Goal: Task Accomplishment & Management: Manage account settings

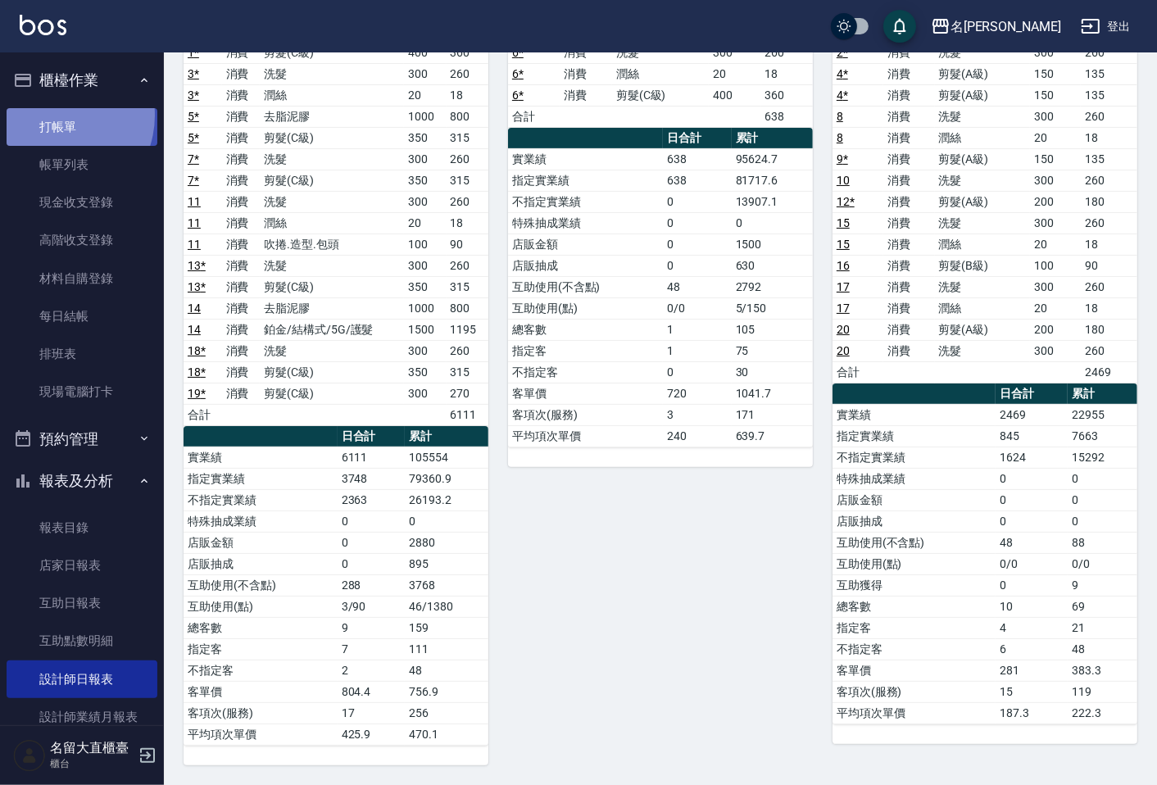
click at [54, 115] on link "打帳單" at bounding box center [82, 127] width 151 height 38
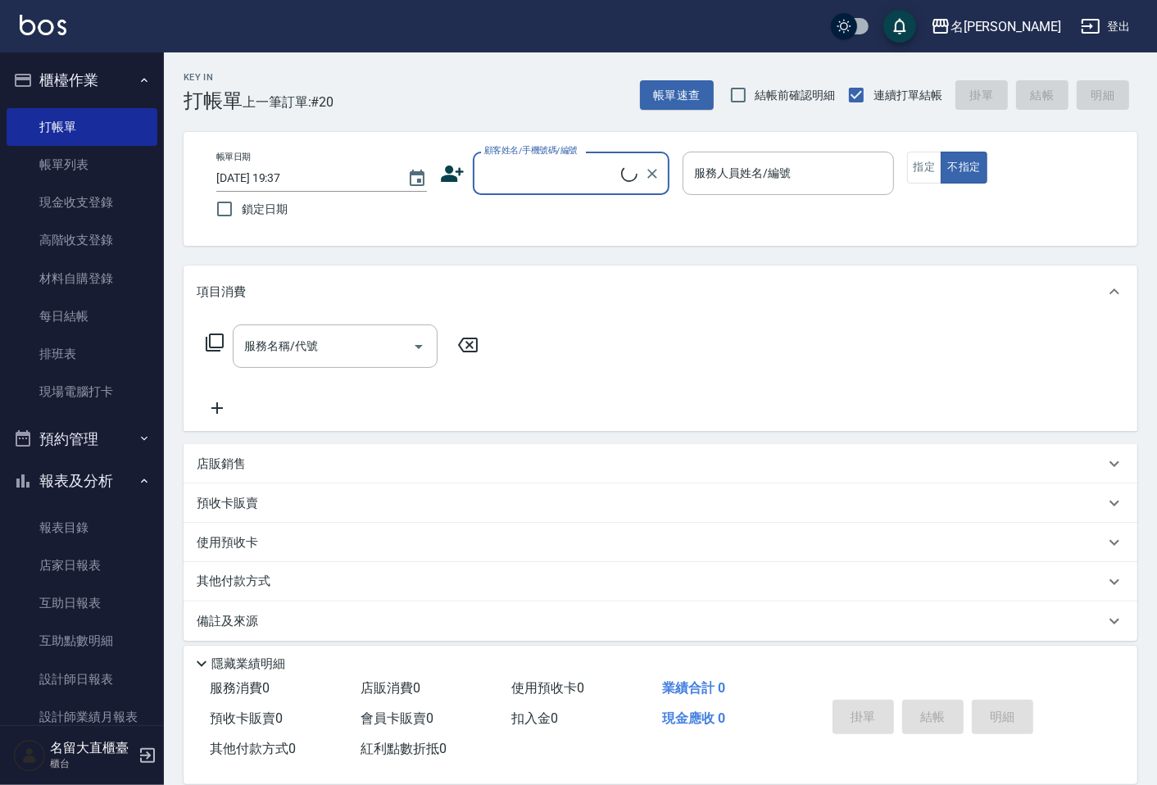
click at [568, 183] on input "顧客姓名/手機號碼/編號" at bounding box center [550, 173] width 141 height 29
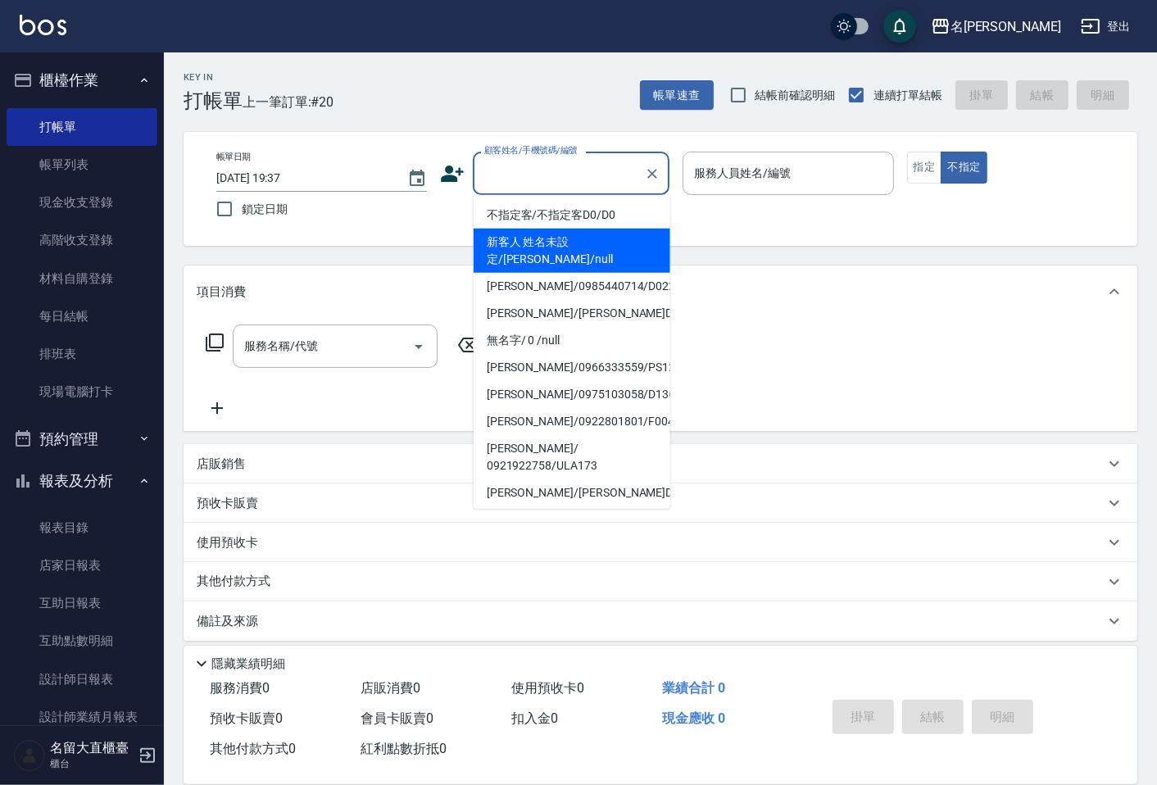
click at [555, 211] on li "不指定客/不指定客D0/D0" at bounding box center [572, 215] width 197 height 27
type input "不指定客/不指定客D0/D0"
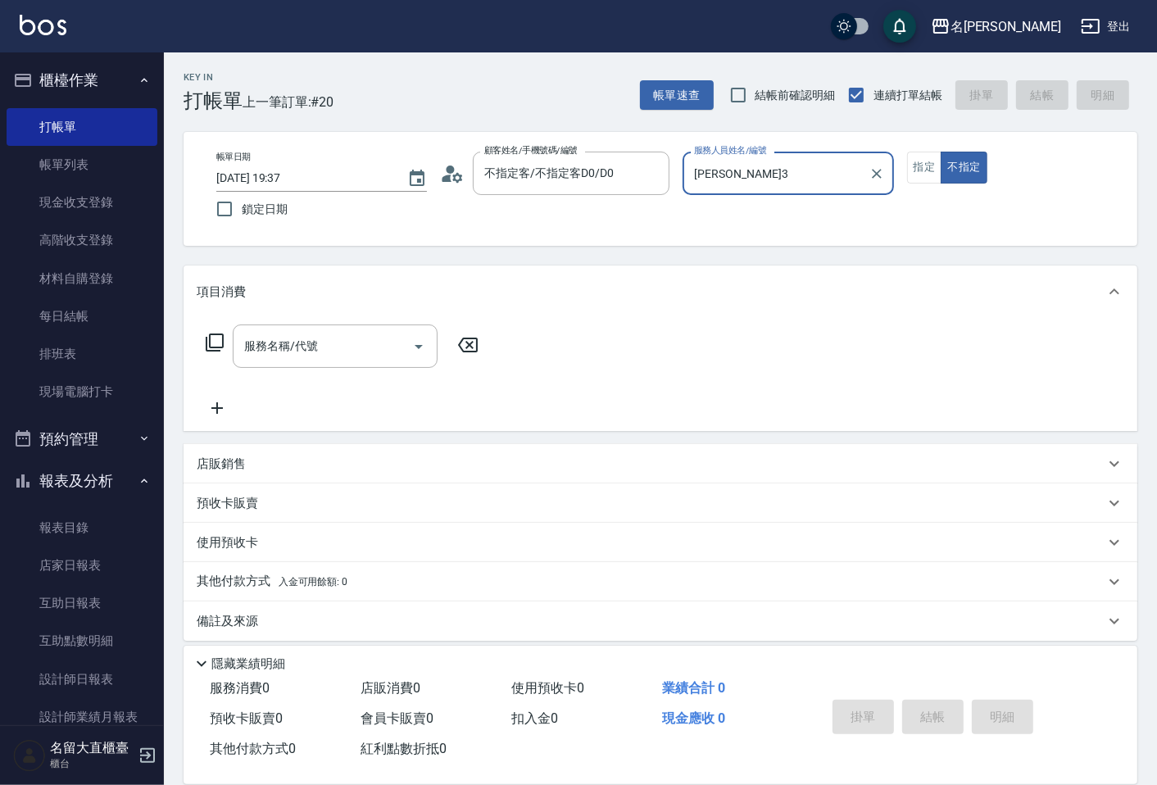
click at [734, 186] on input "[PERSON_NAME]3" at bounding box center [775, 173] width 171 height 29
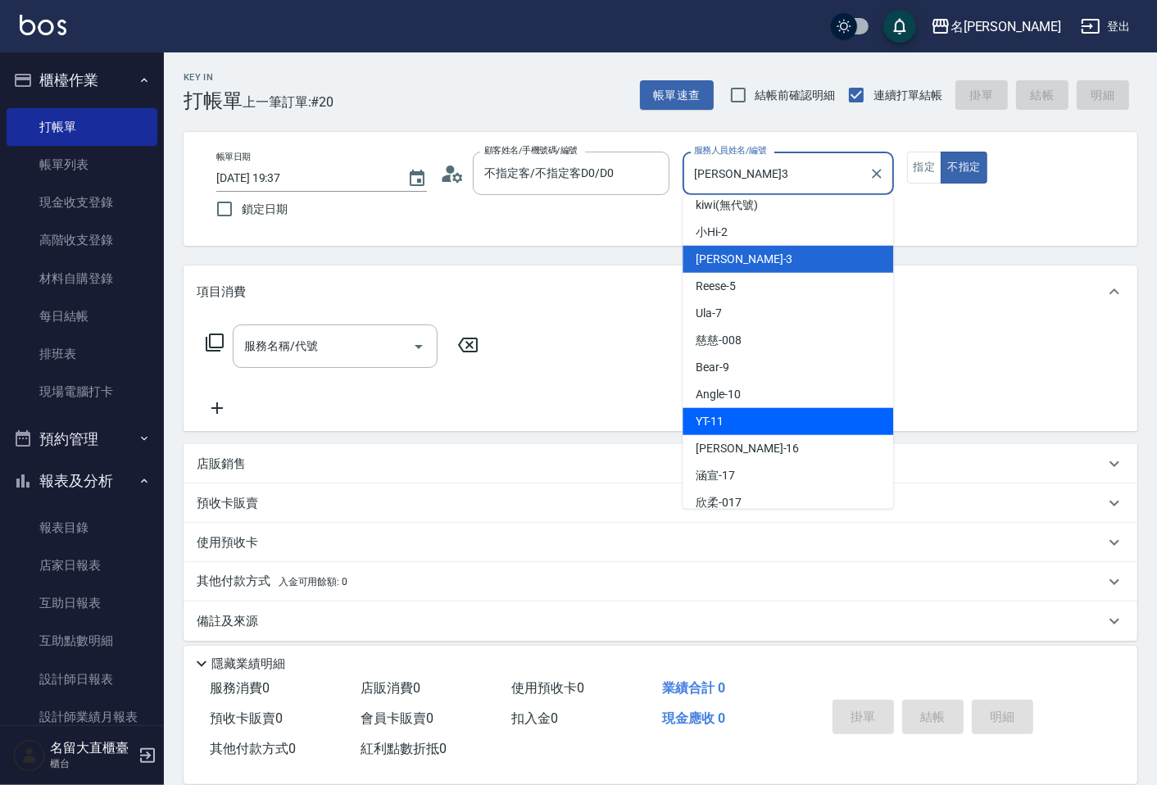
scroll to position [182, 0]
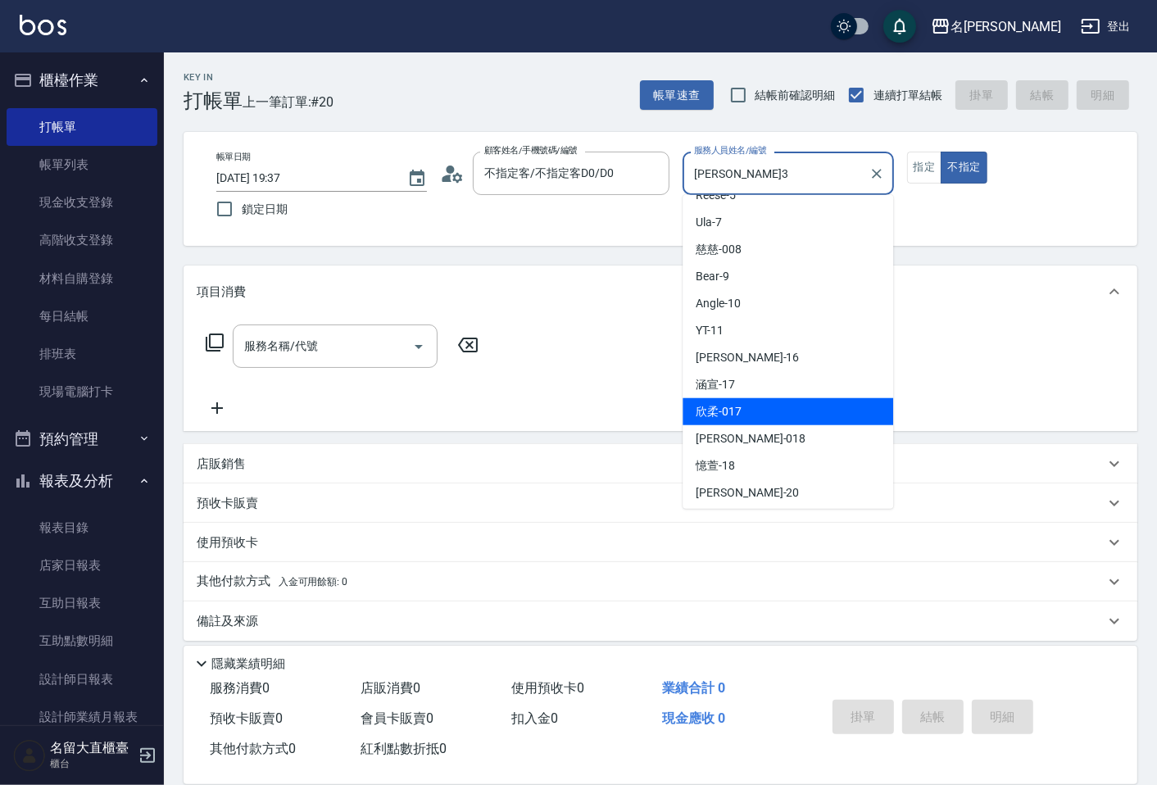
click at [740, 420] on span "欣柔 -017" at bounding box center [719, 411] width 46 height 17
type input "欣柔-017"
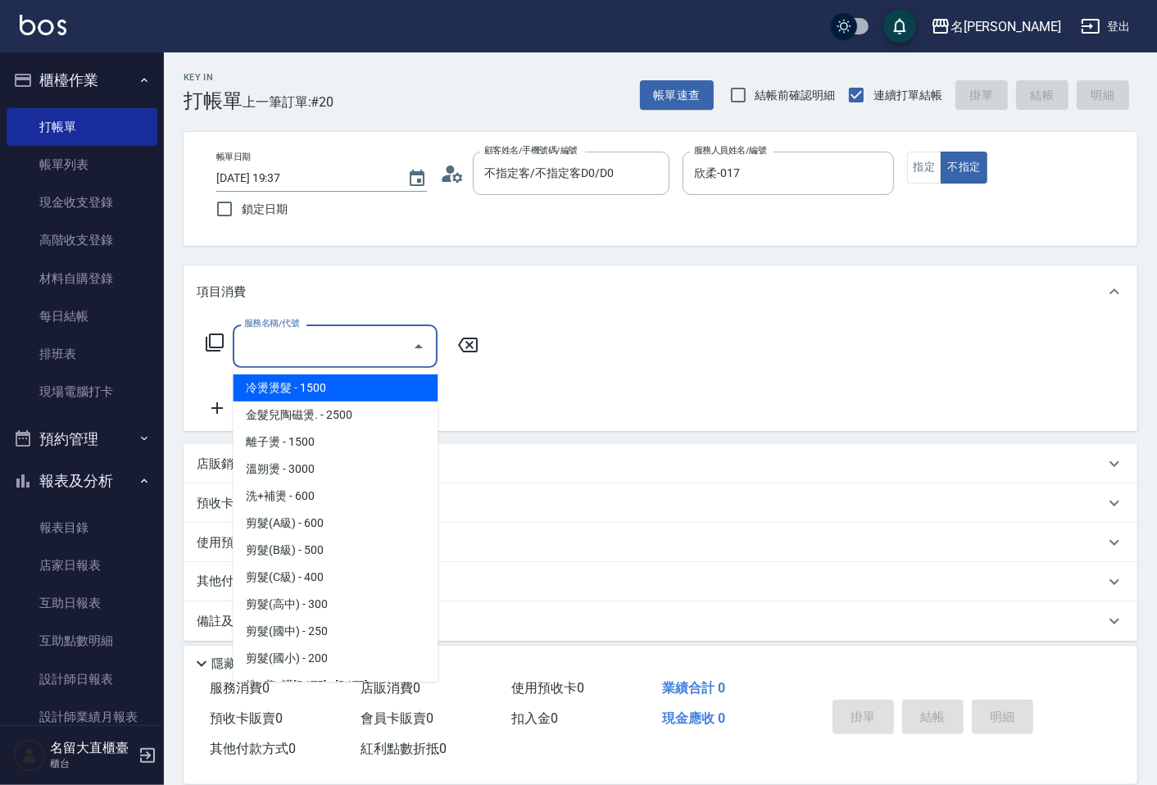
click at [350, 351] on input "服務名稱/代號" at bounding box center [323, 346] width 166 height 29
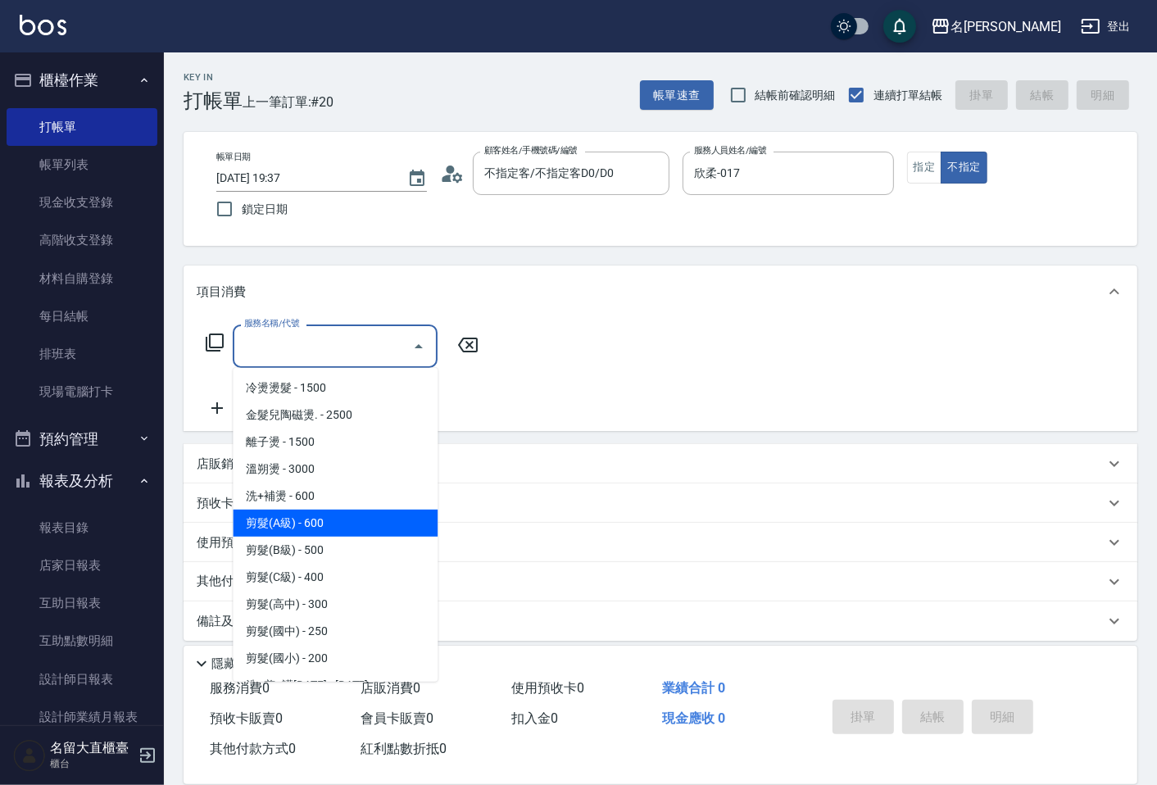
click at [316, 530] on span "剪髮(A級) - 600" at bounding box center [335, 523] width 205 height 27
type input "剪髮(A級)(301)"
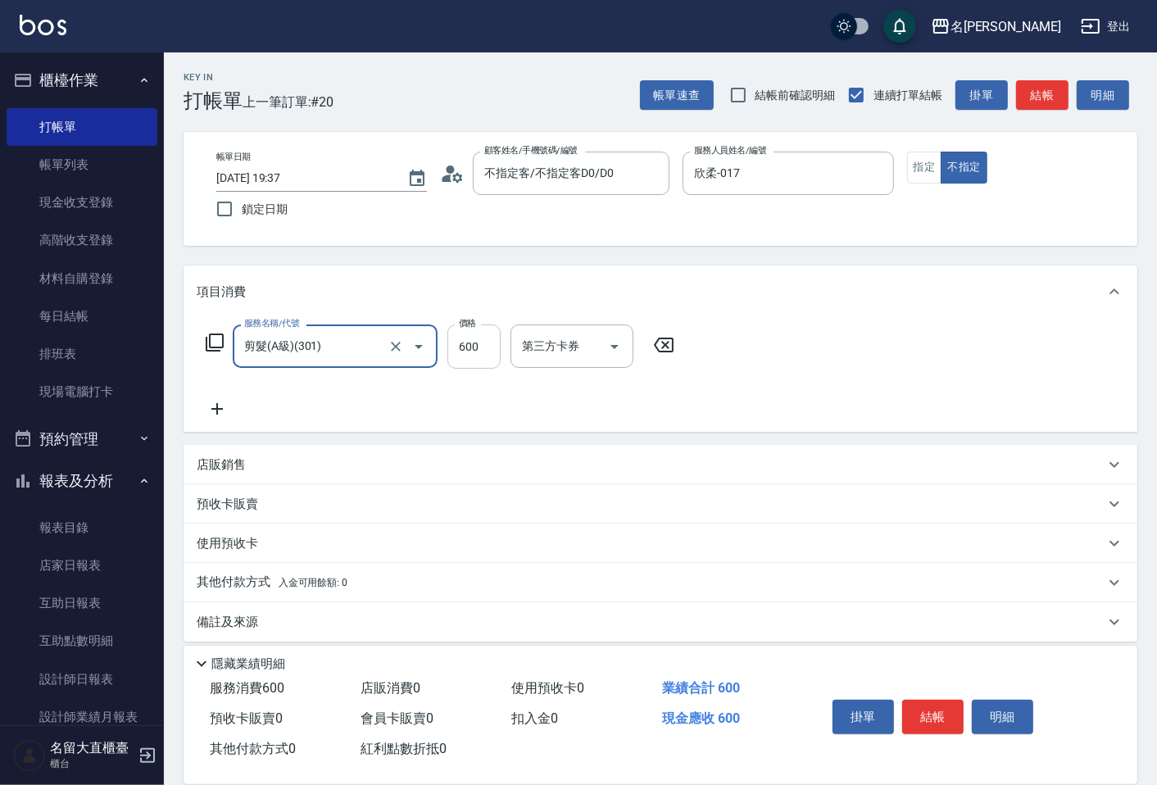
click at [493, 351] on input "600" at bounding box center [474, 347] width 53 height 44
type input "200"
click at [224, 402] on icon at bounding box center [217, 409] width 41 height 20
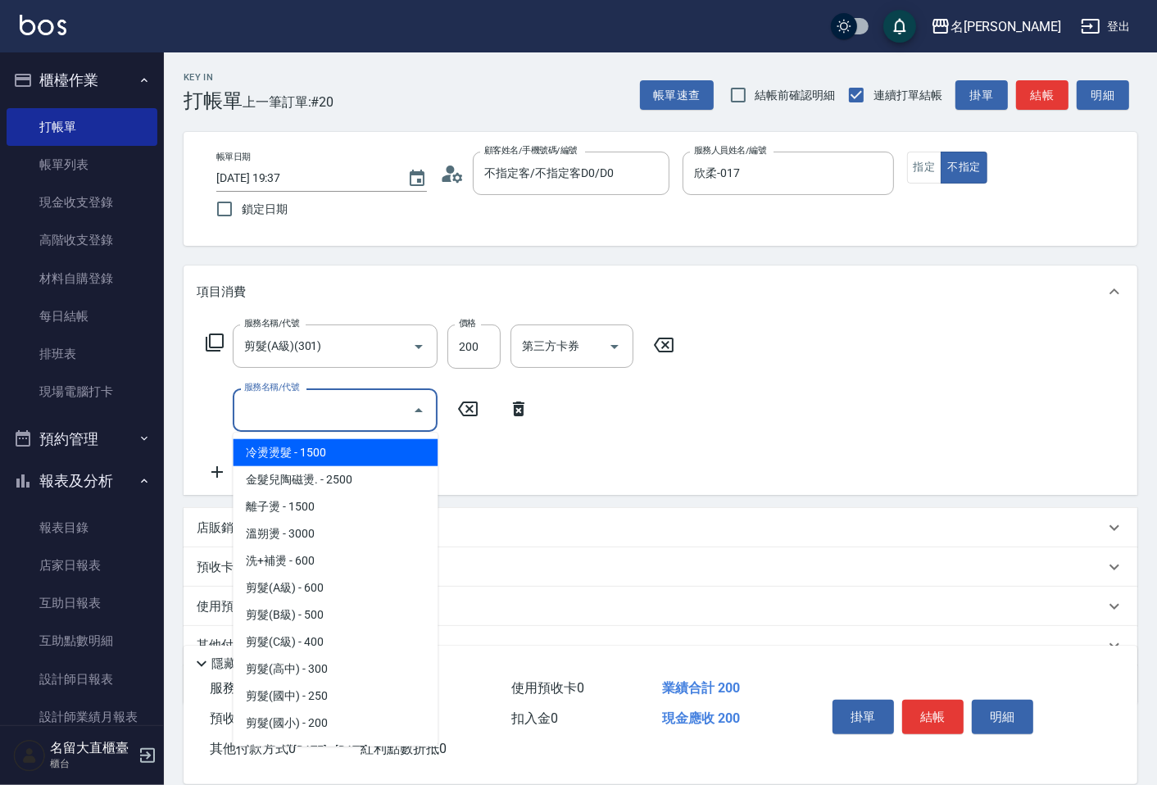
click at [293, 416] on input "服務名稱/代號" at bounding box center [323, 410] width 166 height 29
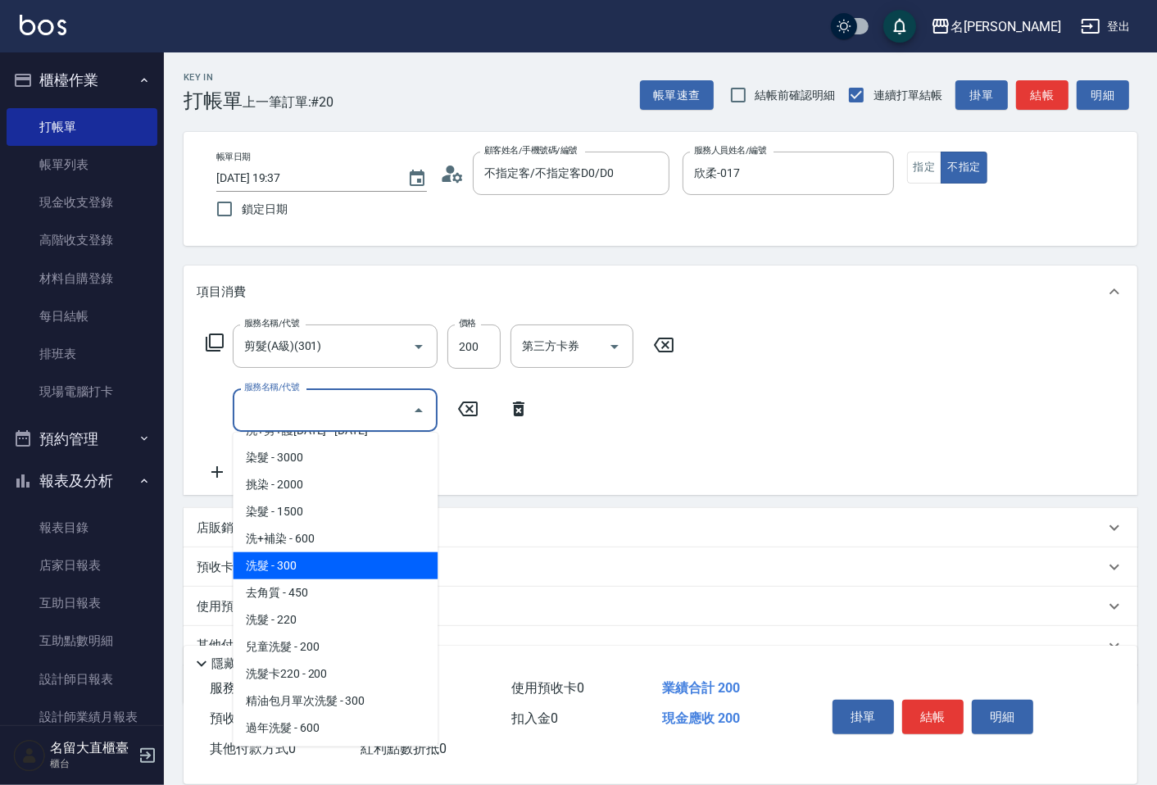
scroll to position [364, 0]
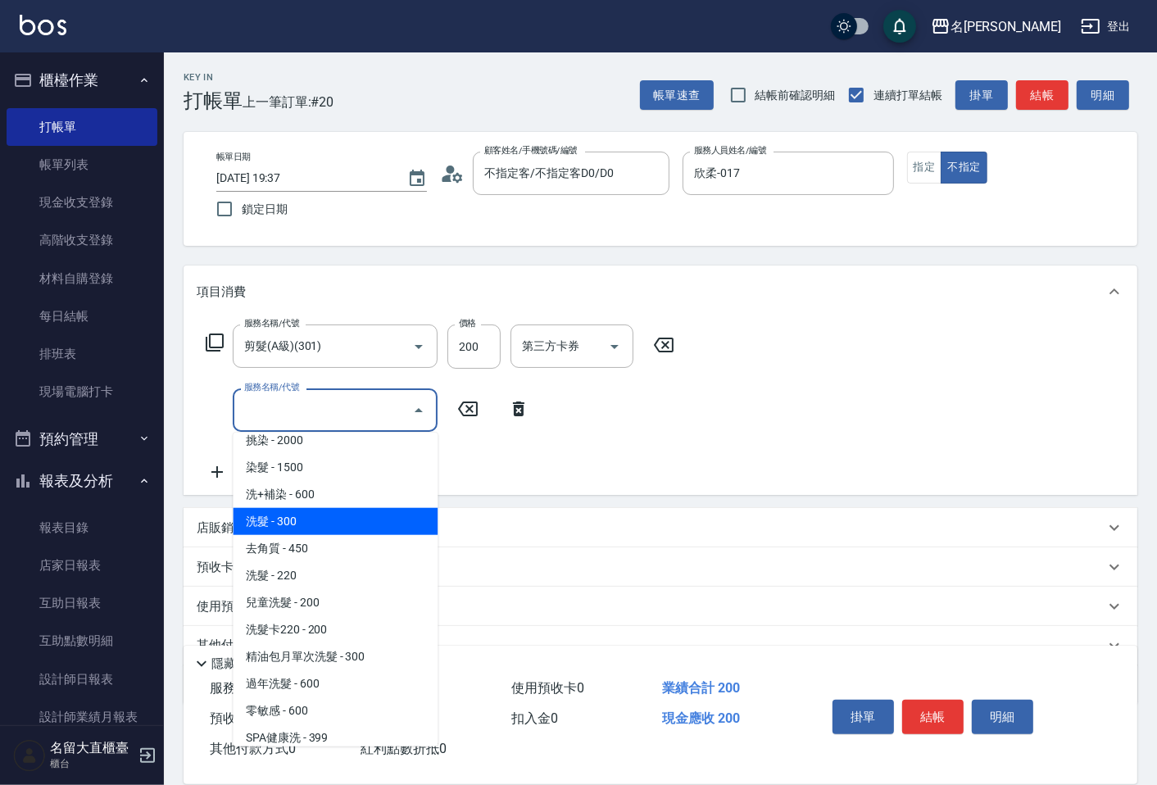
click at [303, 518] on span "洗髮 - 300" at bounding box center [335, 521] width 205 height 27
type input "洗髮(500)"
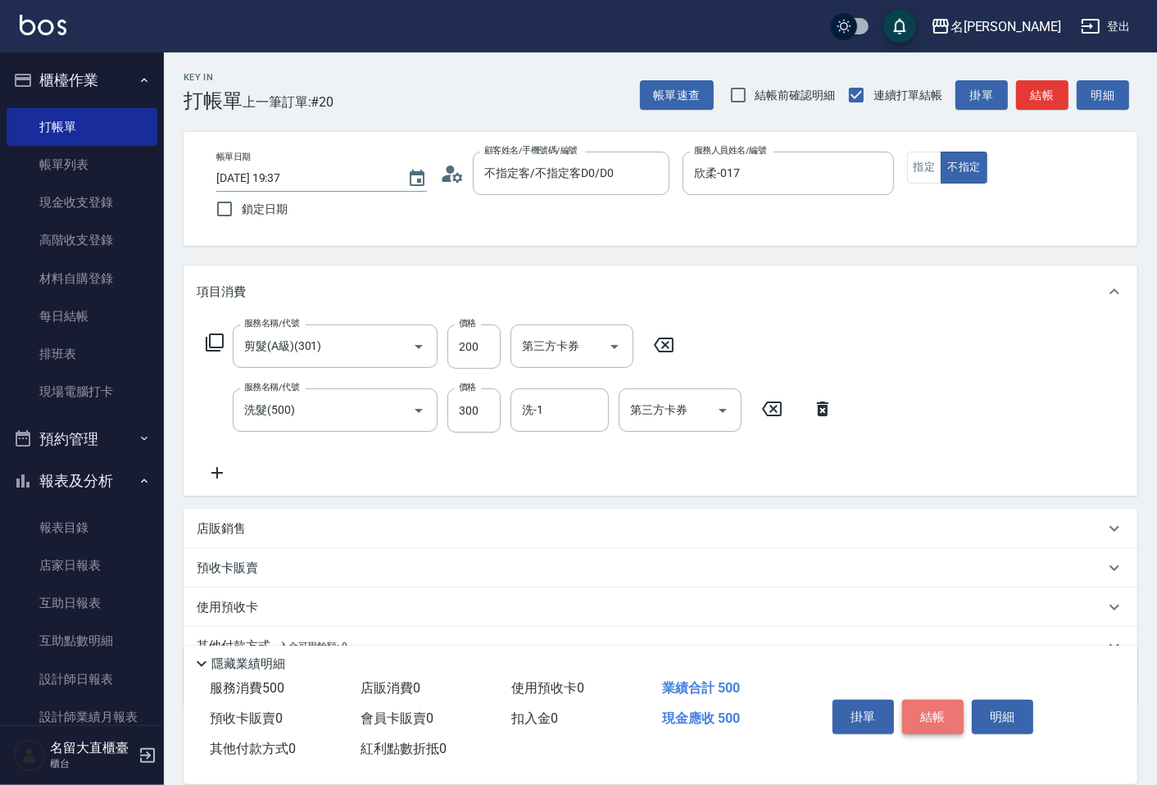
click at [911, 700] on button "結帳" at bounding box center [932, 717] width 61 height 34
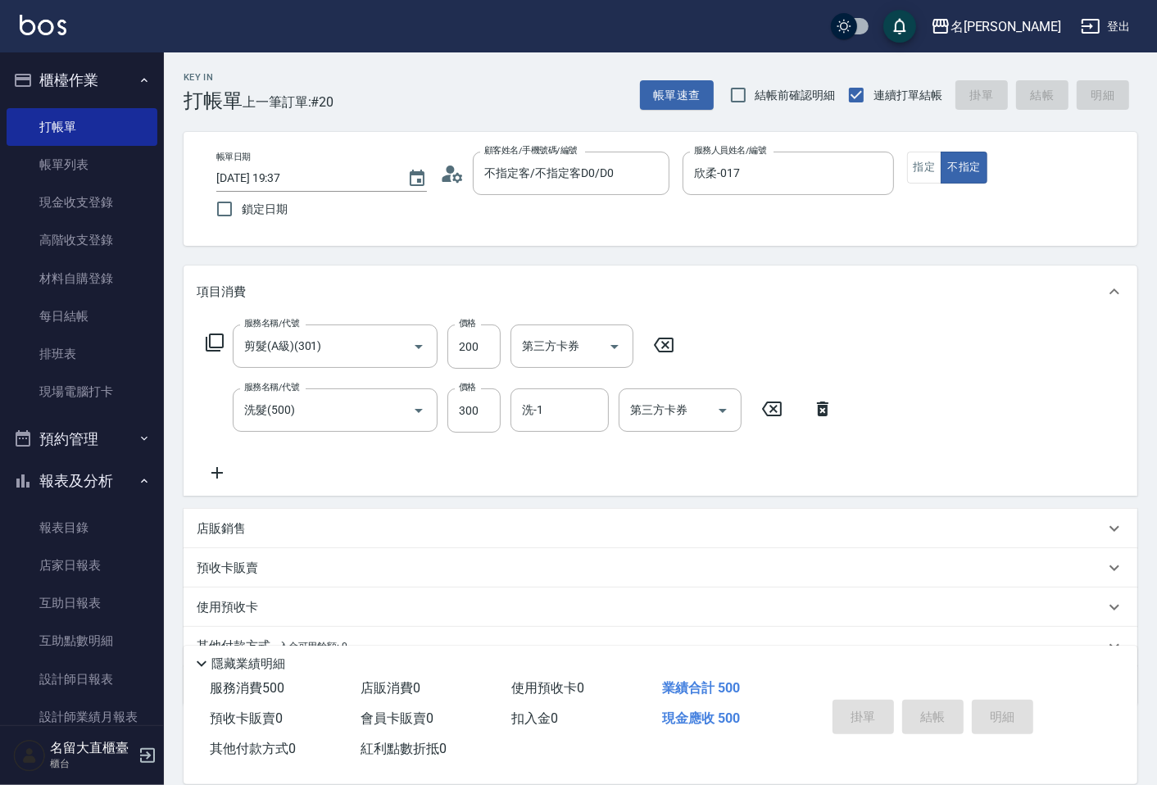
type input "[DATE] 19:38"
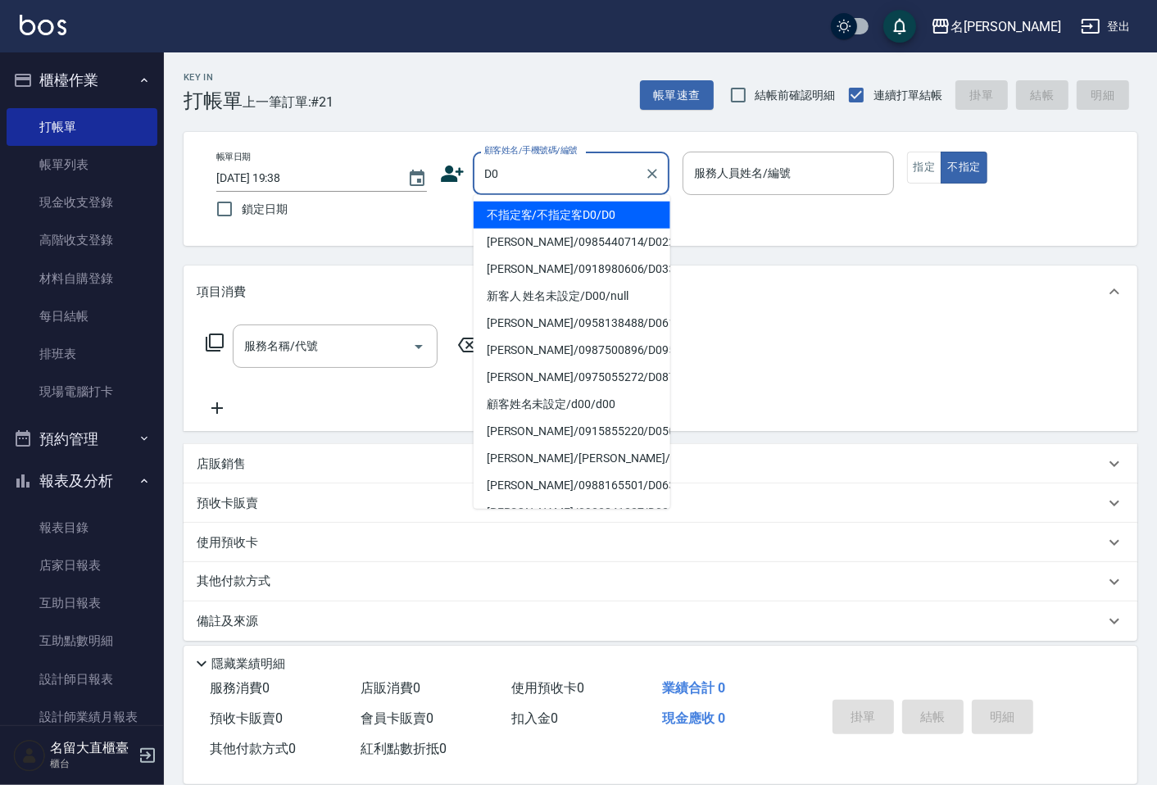
type input "不指定客/不指定客D0/D0"
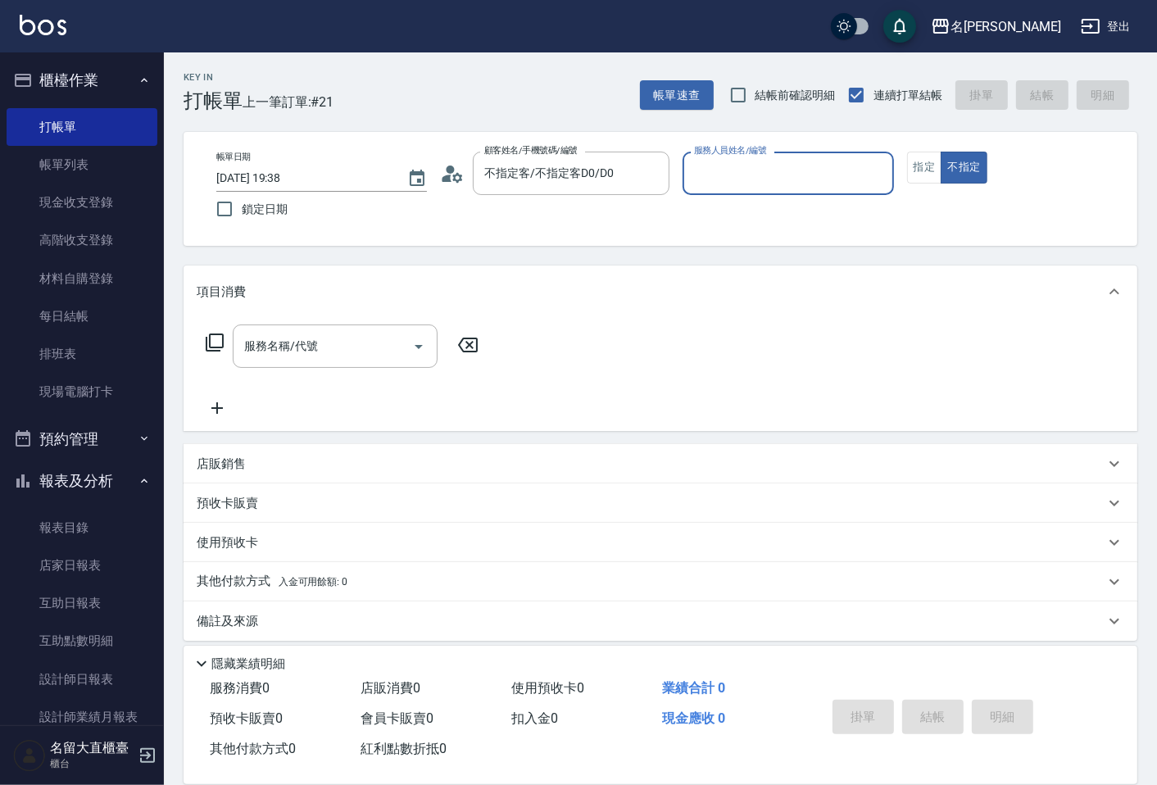
type input "[PERSON_NAME]3"
click at [941, 152] on button "不指定" at bounding box center [964, 168] width 46 height 32
type button "false"
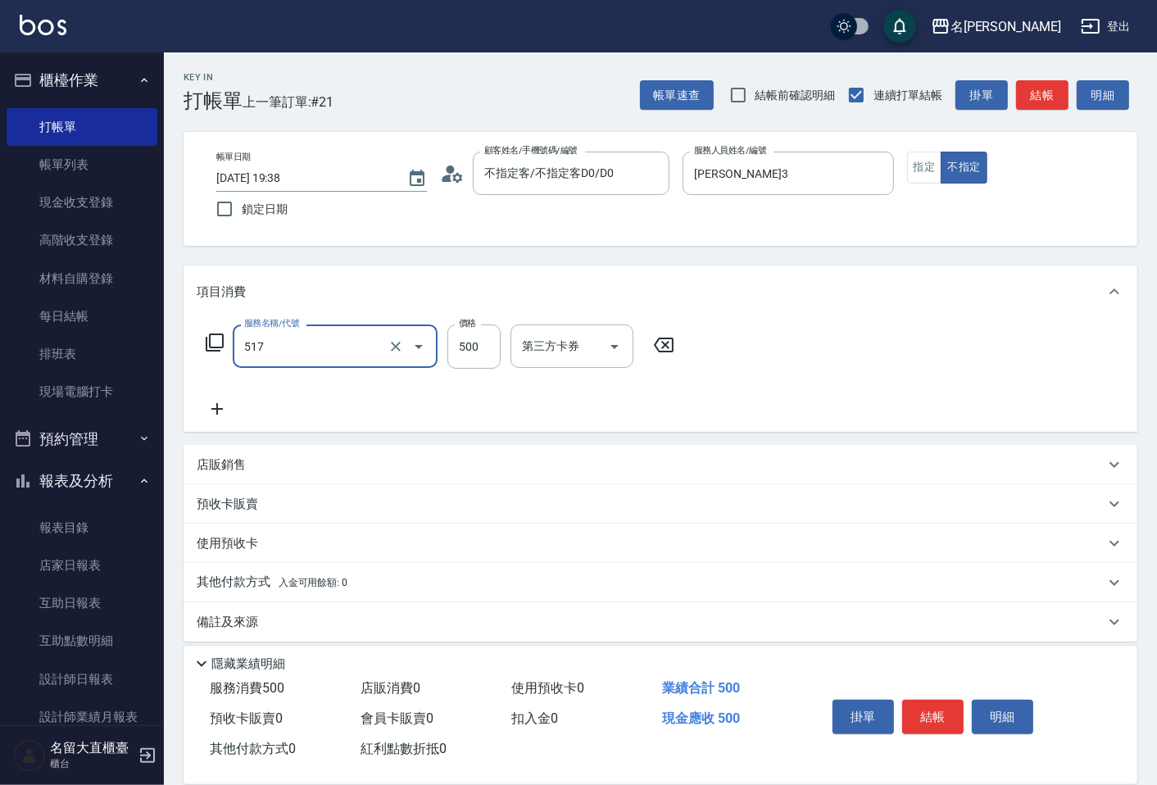
type input "舒醒頭皮(517)"
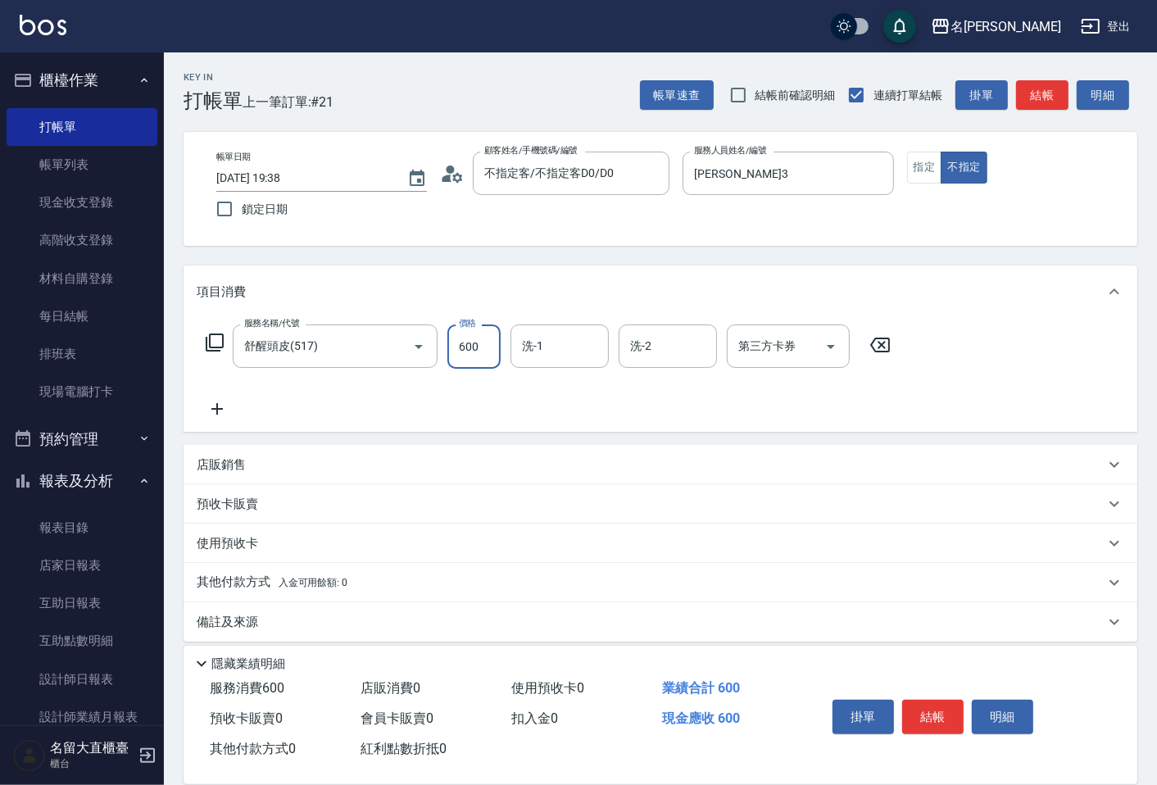
type input "600"
type input "詩雅-20"
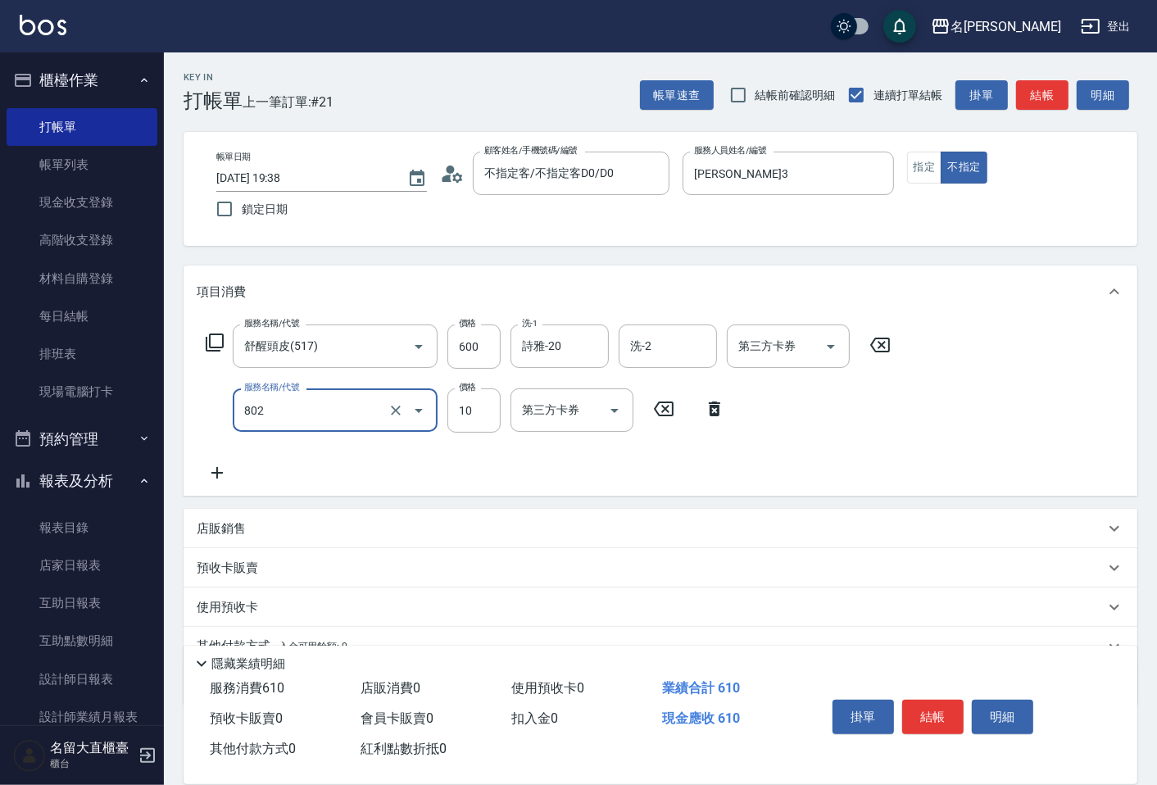
type input "[PERSON_NAME](802)"
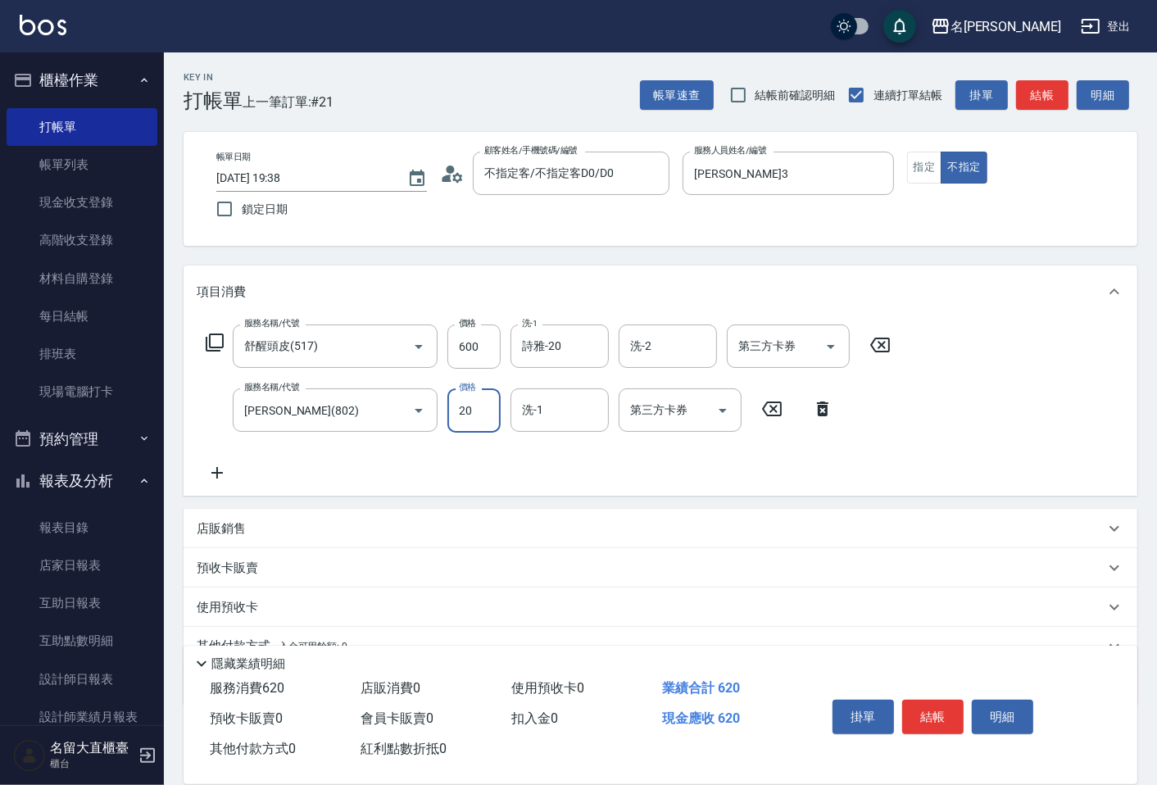
type input "20"
click at [954, 702] on button "結帳" at bounding box center [932, 717] width 61 height 34
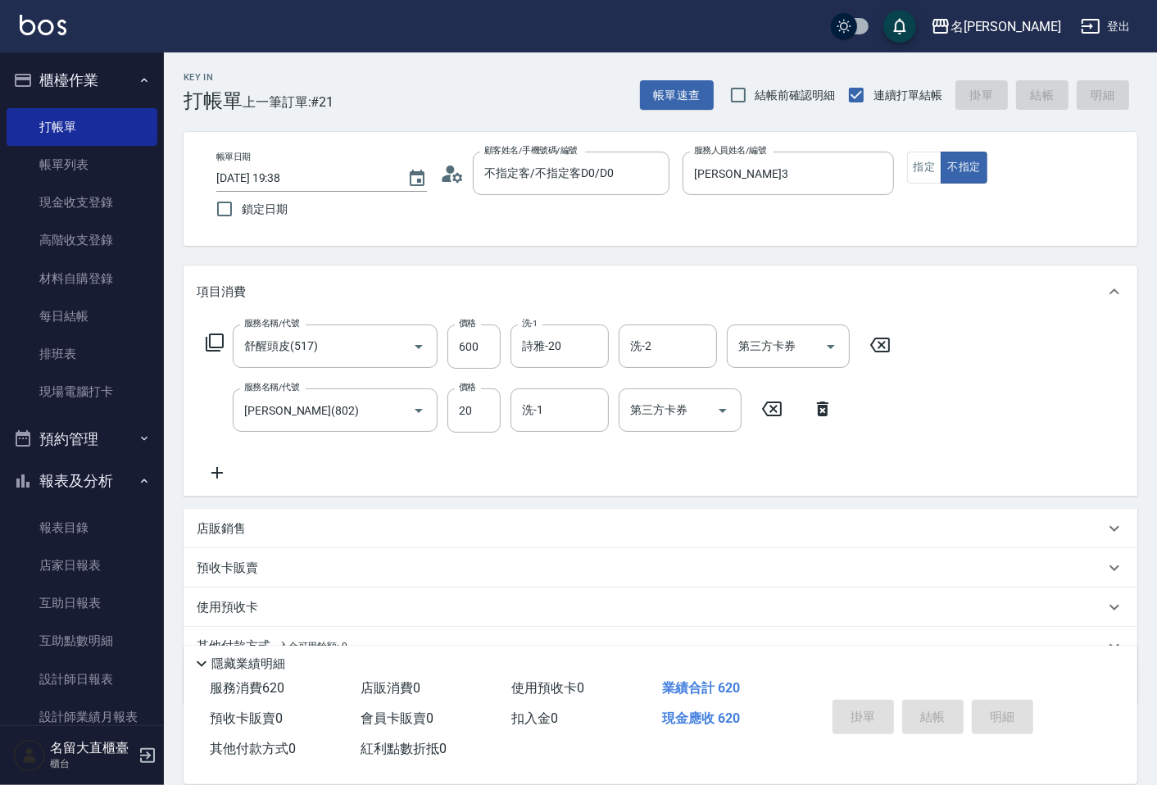
type input "[DATE] 19:47"
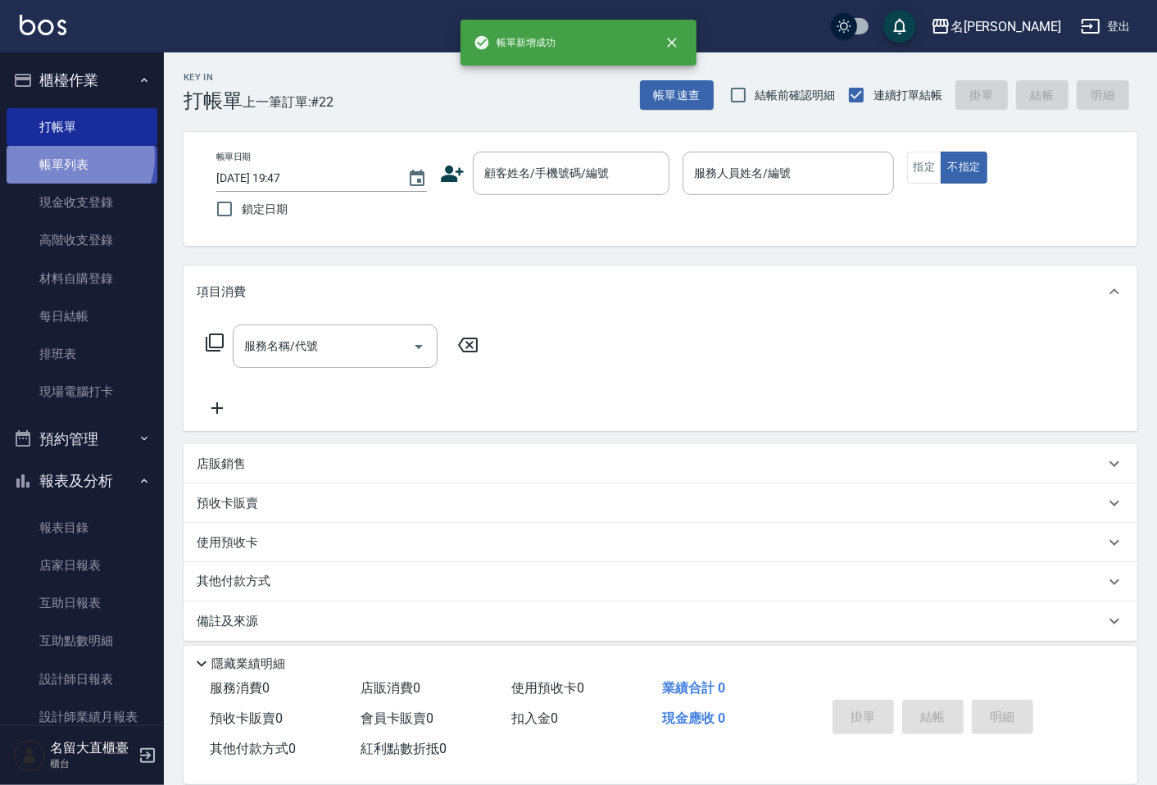
click at [75, 157] on link "帳單列表" at bounding box center [82, 165] width 151 height 38
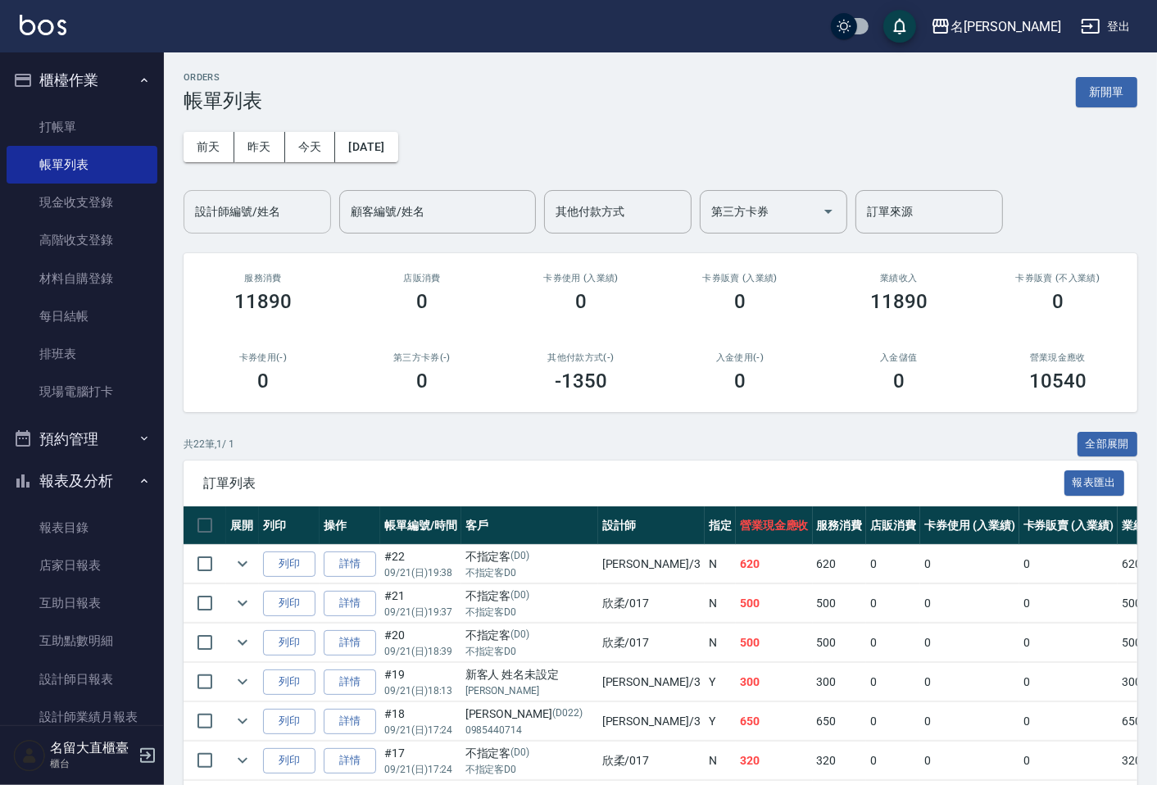
click at [296, 220] on input "設計師編號/姓名" at bounding box center [257, 212] width 133 height 29
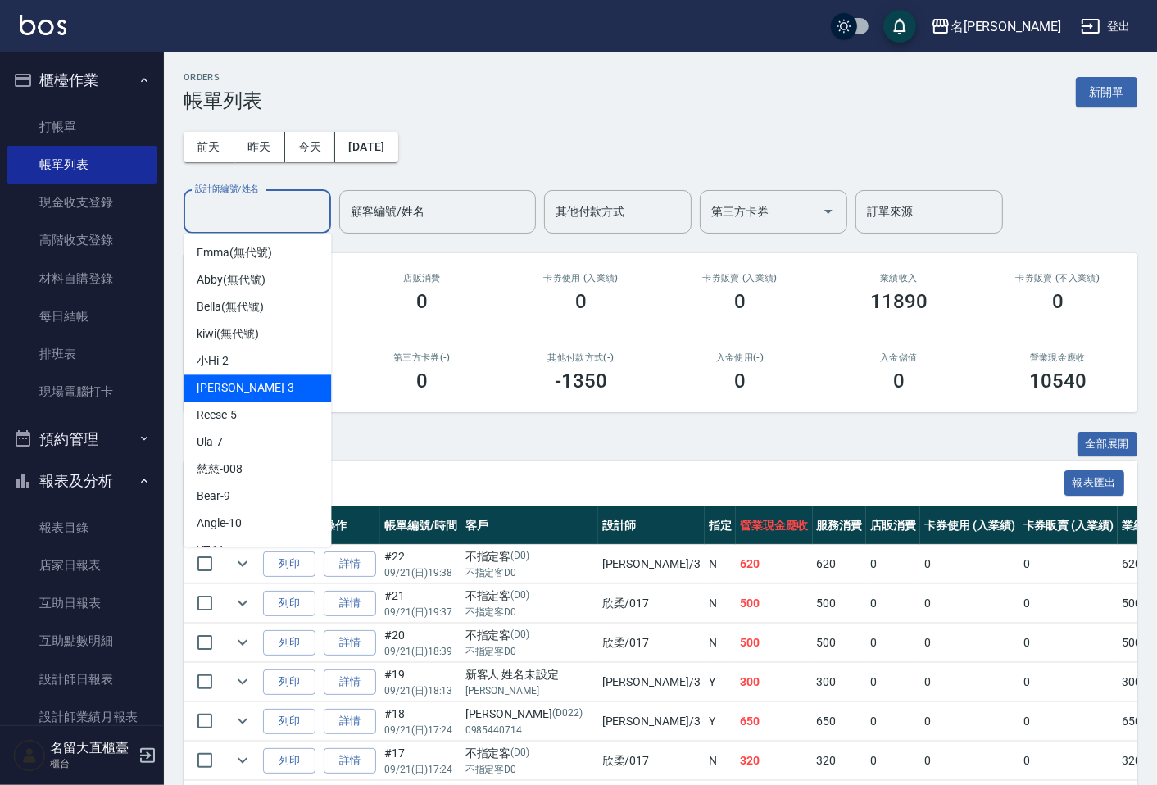
click at [220, 384] on span "[PERSON_NAME]3" at bounding box center [245, 388] width 97 height 17
type input "[PERSON_NAME]3"
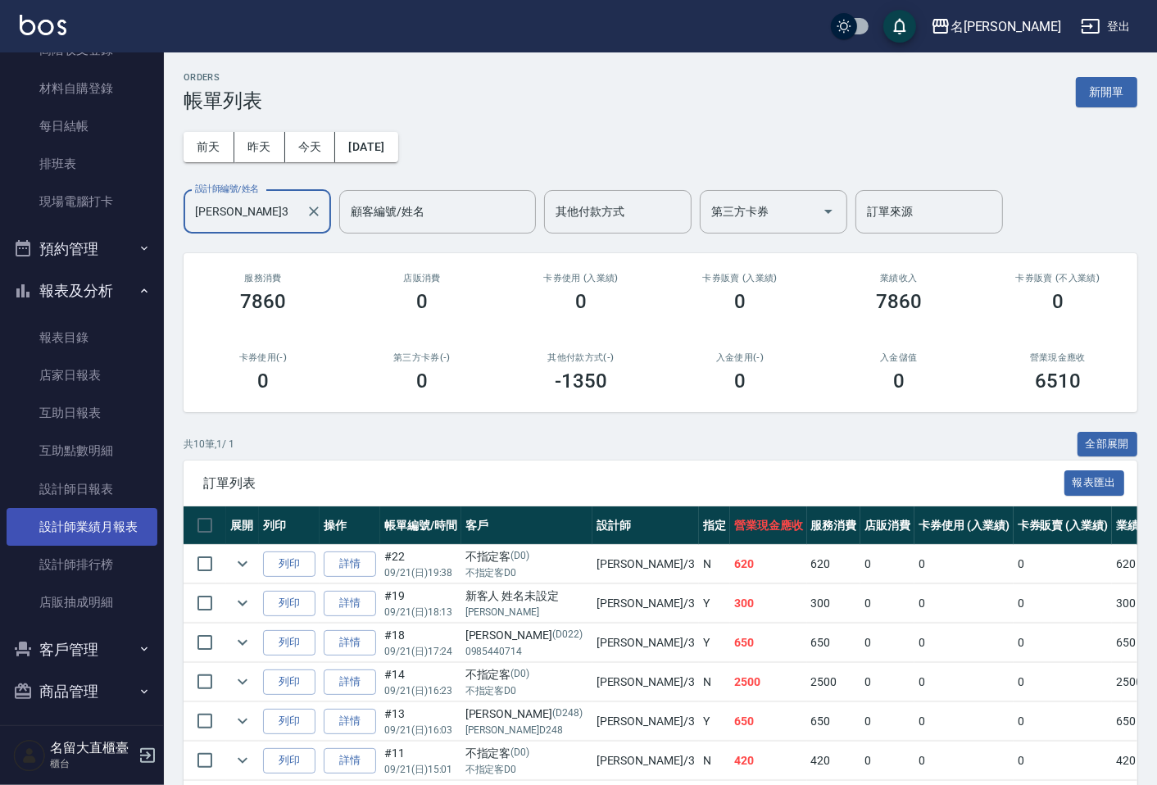
scroll to position [195, 0]
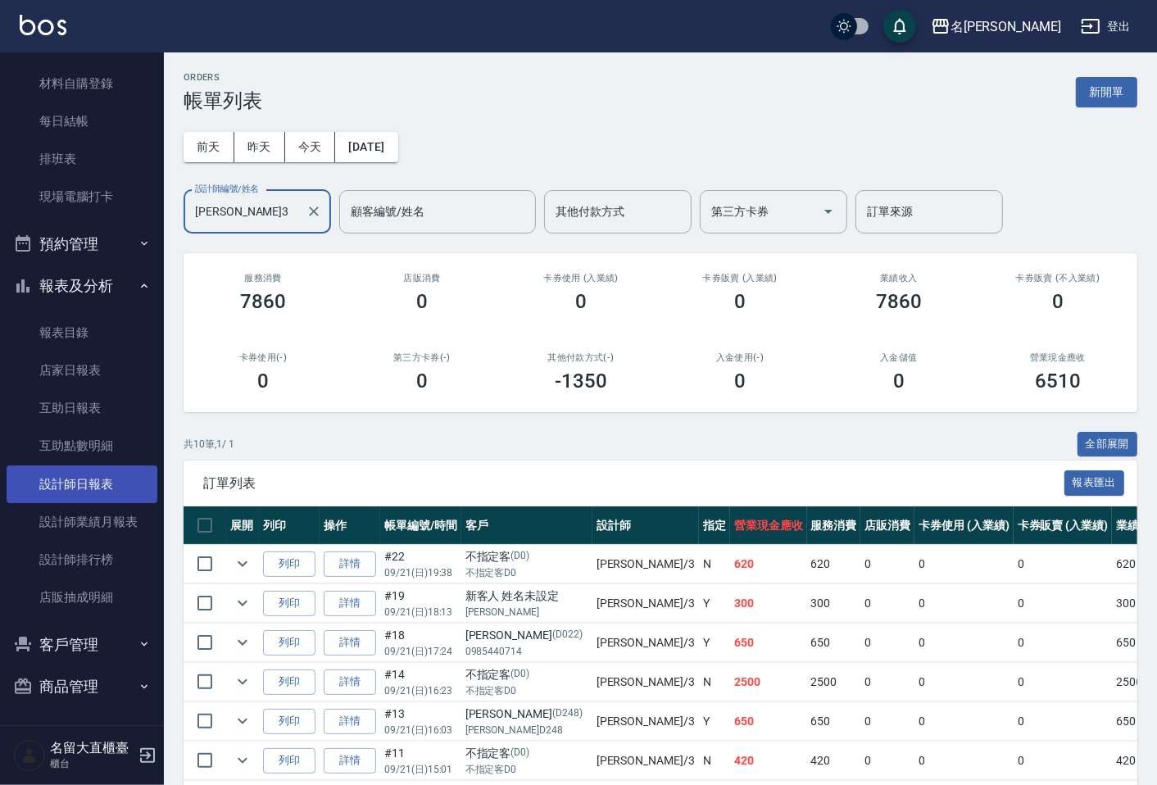
click at [98, 472] on link "設計師日報表" at bounding box center [82, 485] width 151 height 38
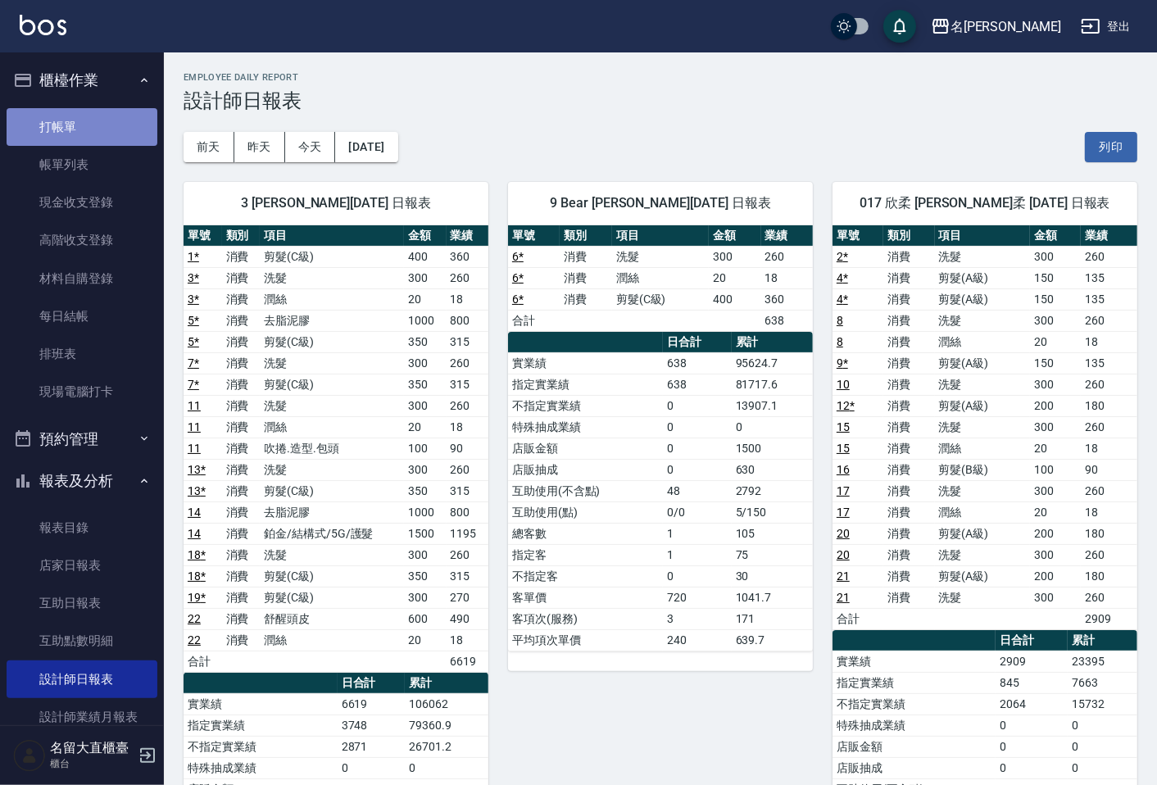
click at [127, 118] on link "打帳單" at bounding box center [82, 127] width 151 height 38
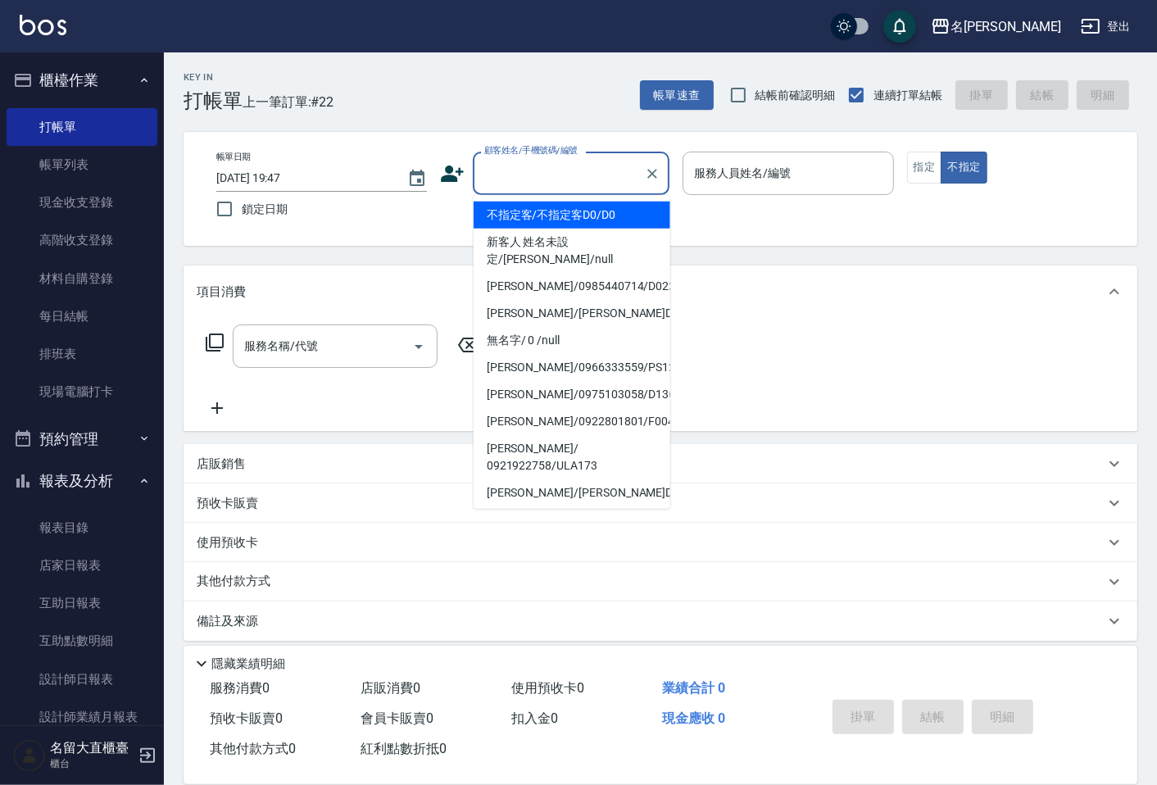
click at [544, 184] on input "顧客姓名/手機號碼/編號" at bounding box center [558, 173] width 157 height 29
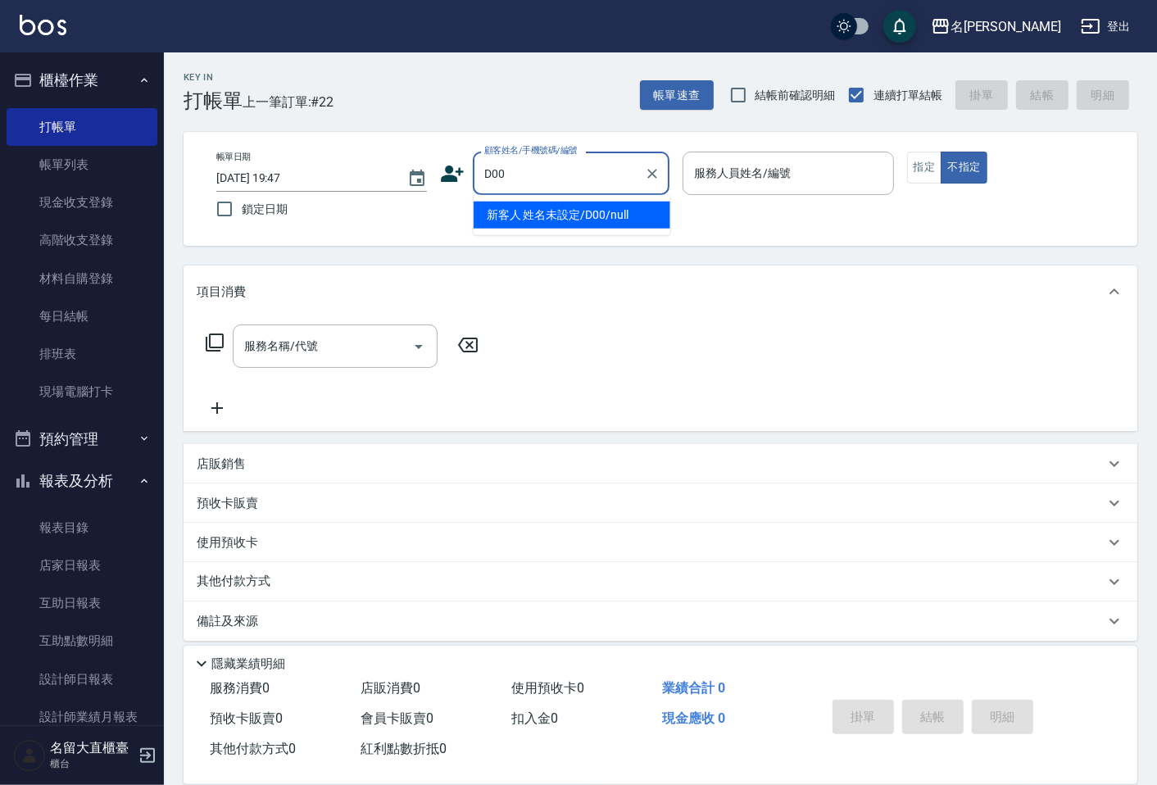
type input "新客人 姓名未設定/D00/null"
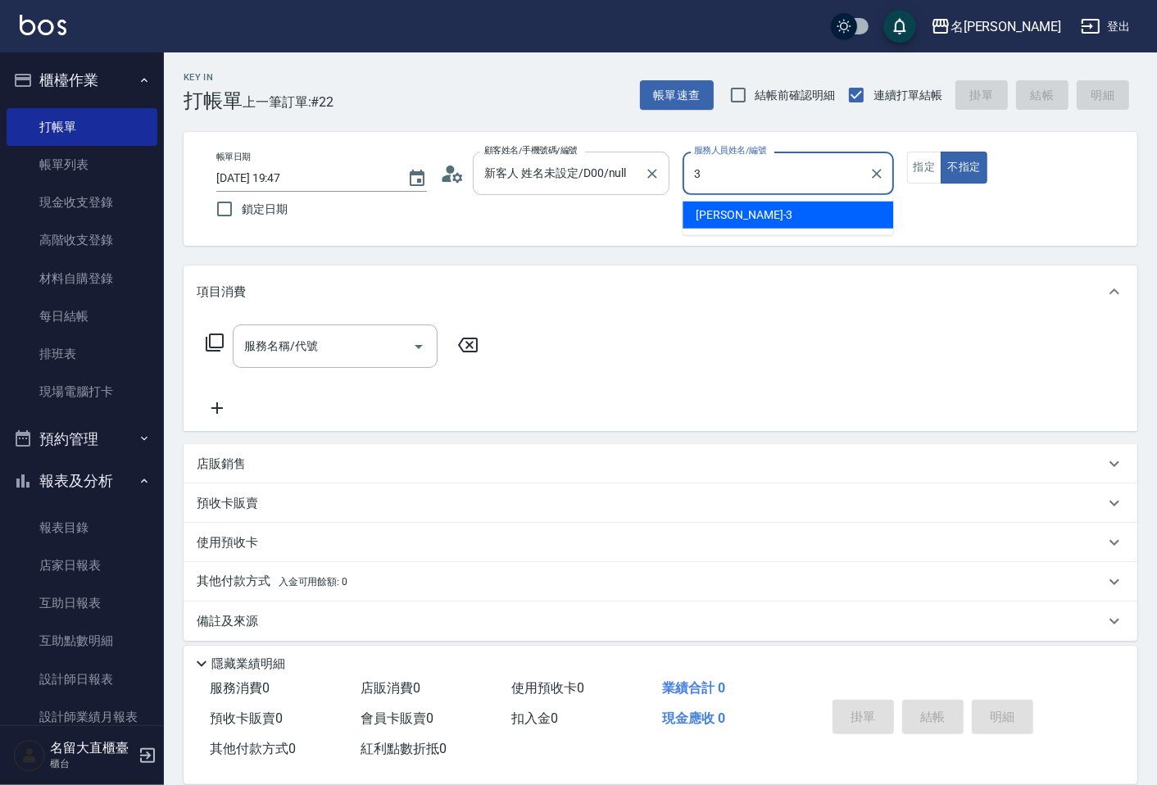
type input "[PERSON_NAME]3"
type button "false"
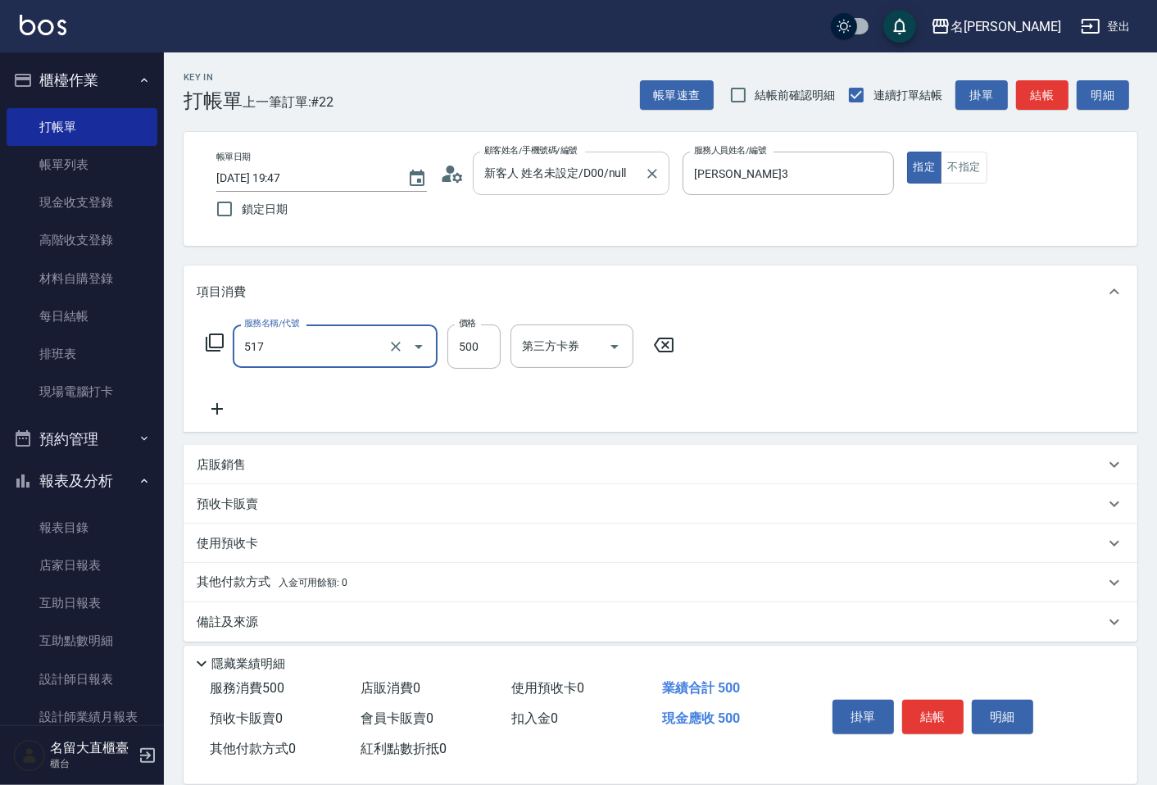
type input "舒醒頭皮(517)"
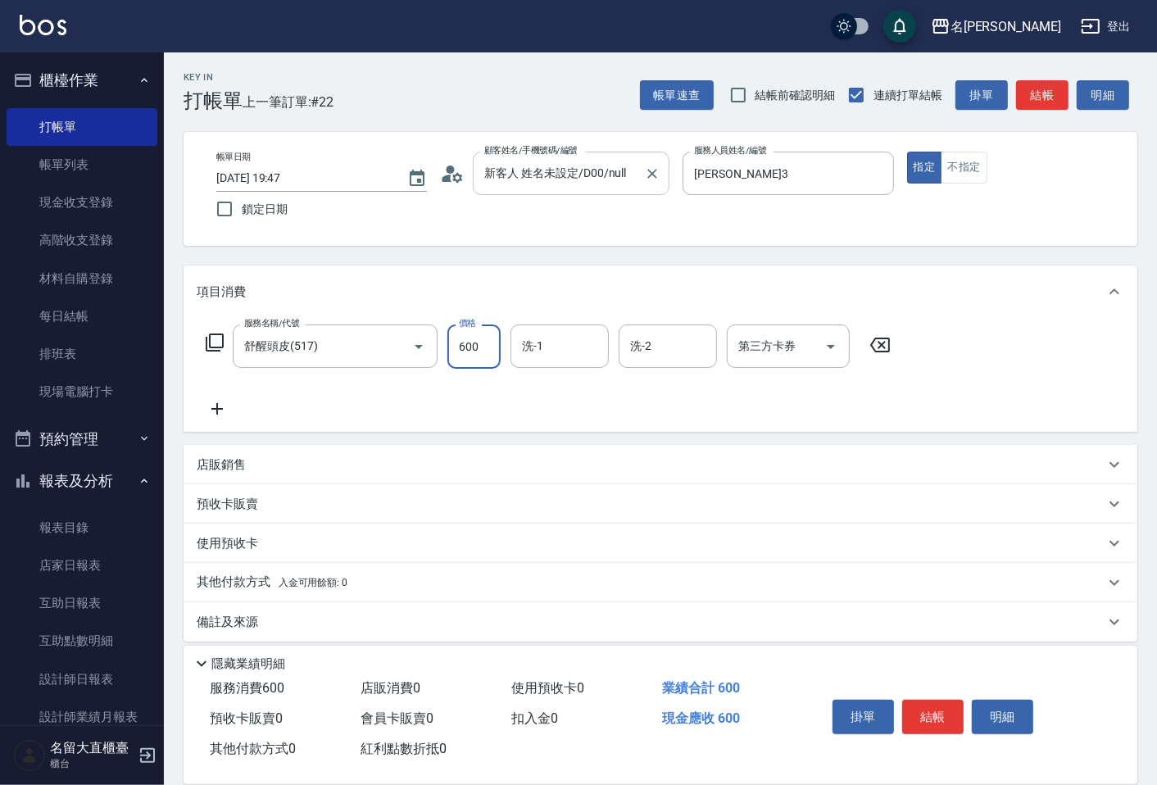
type input "600"
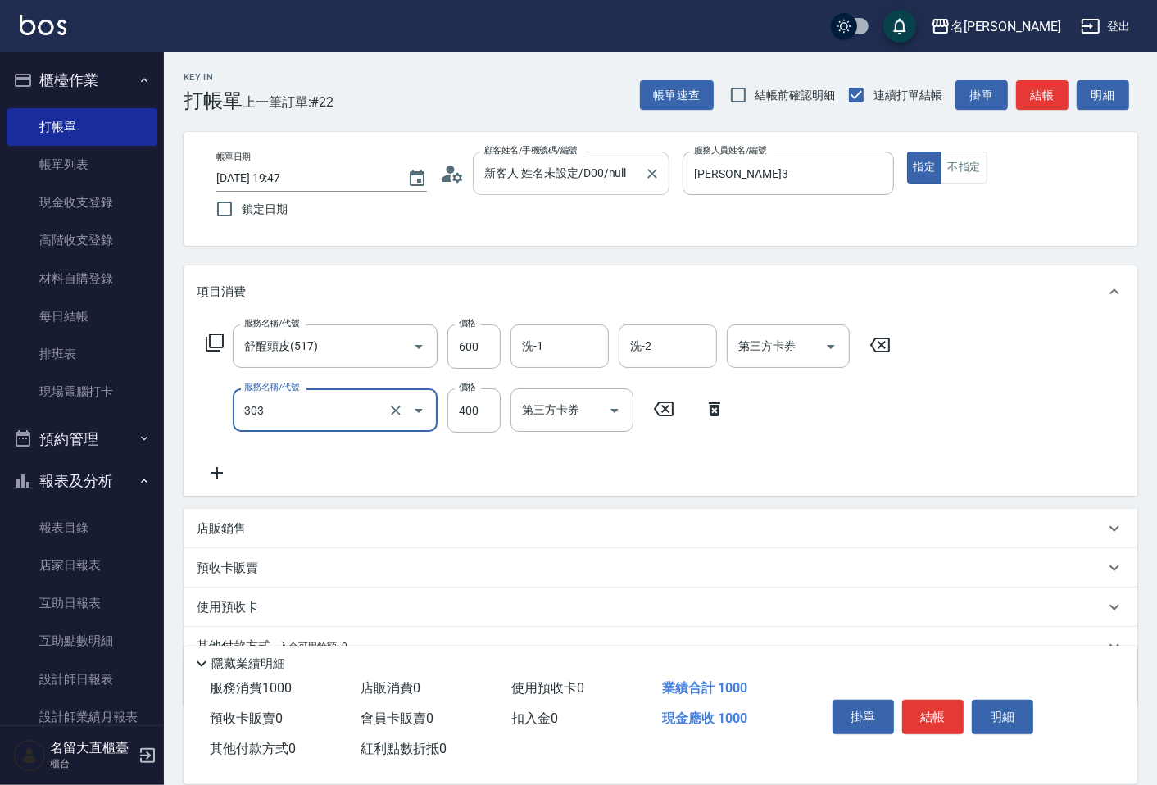
type input "剪髮(C級)(303)"
type input "350"
click at [1039, 95] on button "結帳" at bounding box center [1042, 95] width 52 height 30
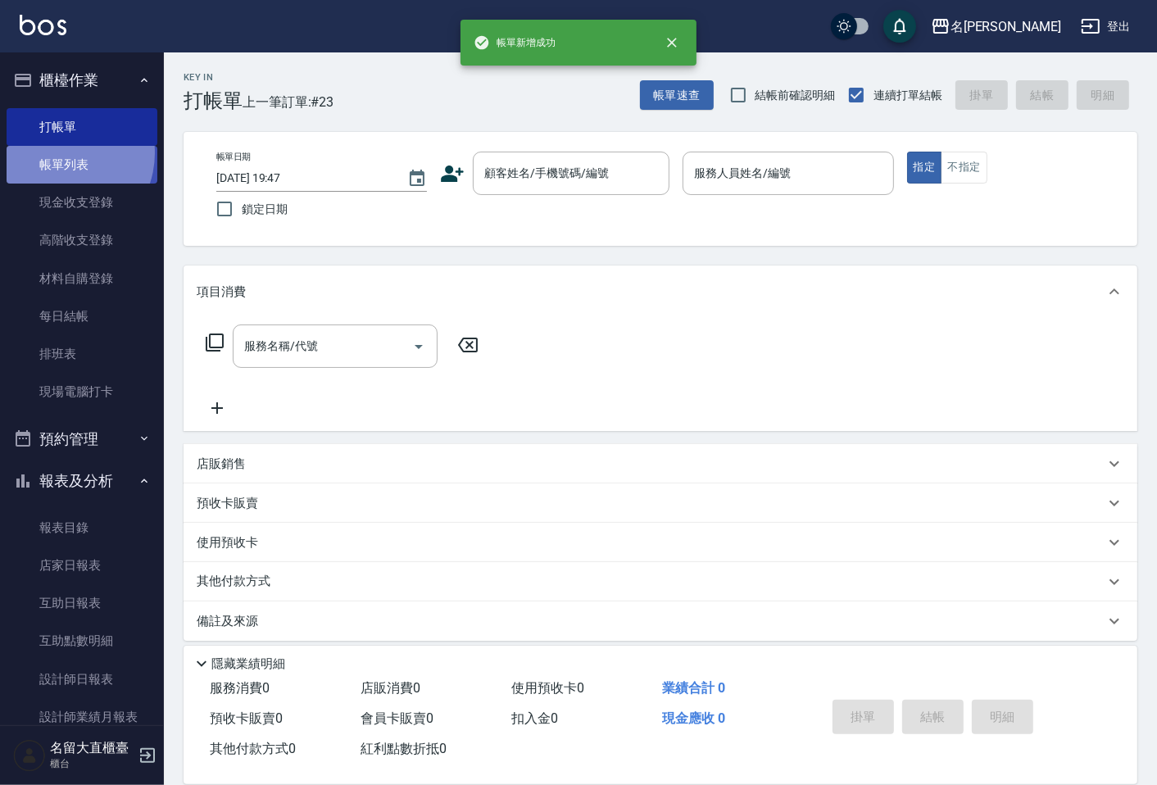
click at [59, 153] on link "帳單列表" at bounding box center [82, 165] width 151 height 38
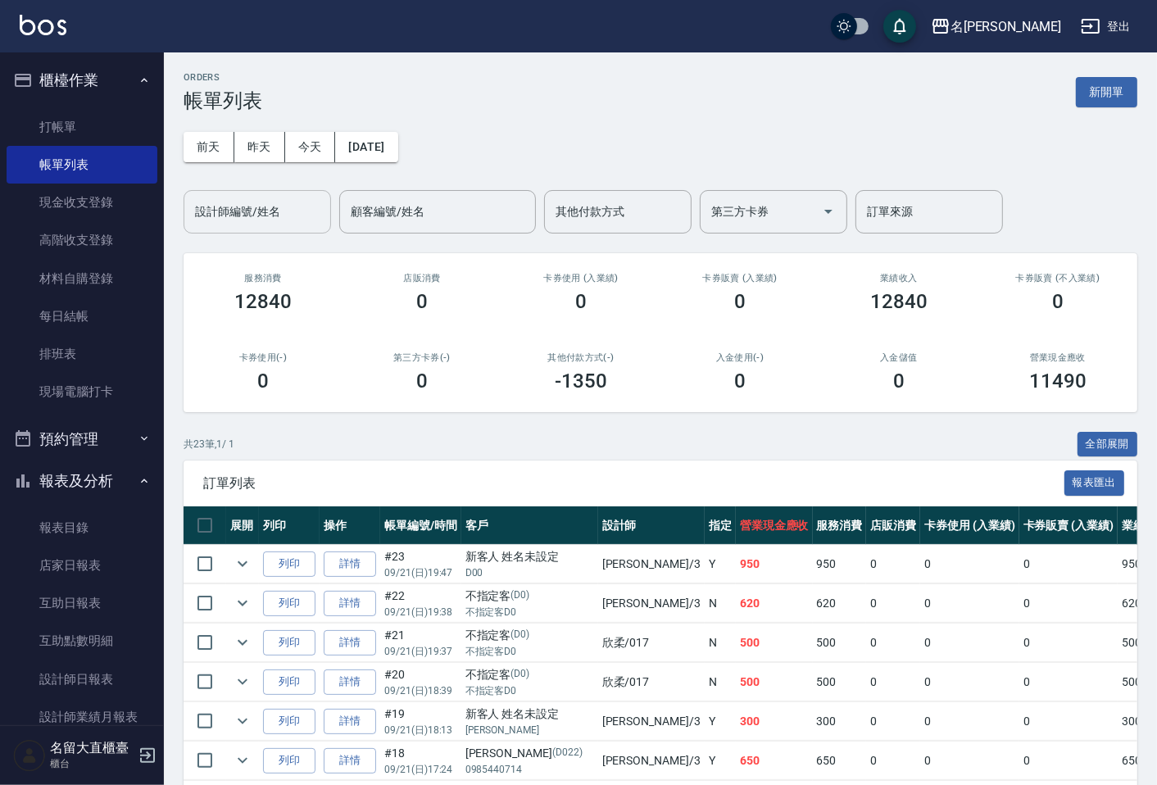
click at [219, 206] on input "設計師編號/姓名" at bounding box center [257, 212] width 133 height 29
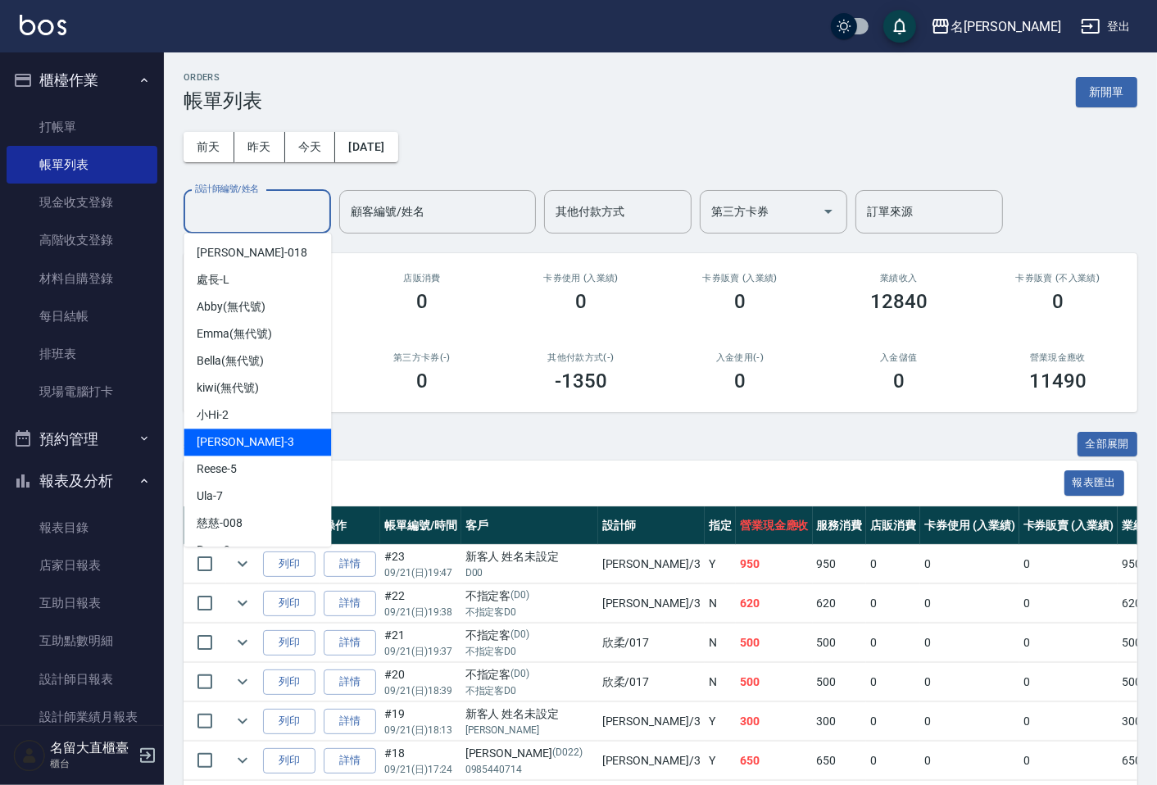
click at [297, 447] on div "[PERSON_NAME]3" at bounding box center [258, 442] width 148 height 27
type input "[PERSON_NAME]3"
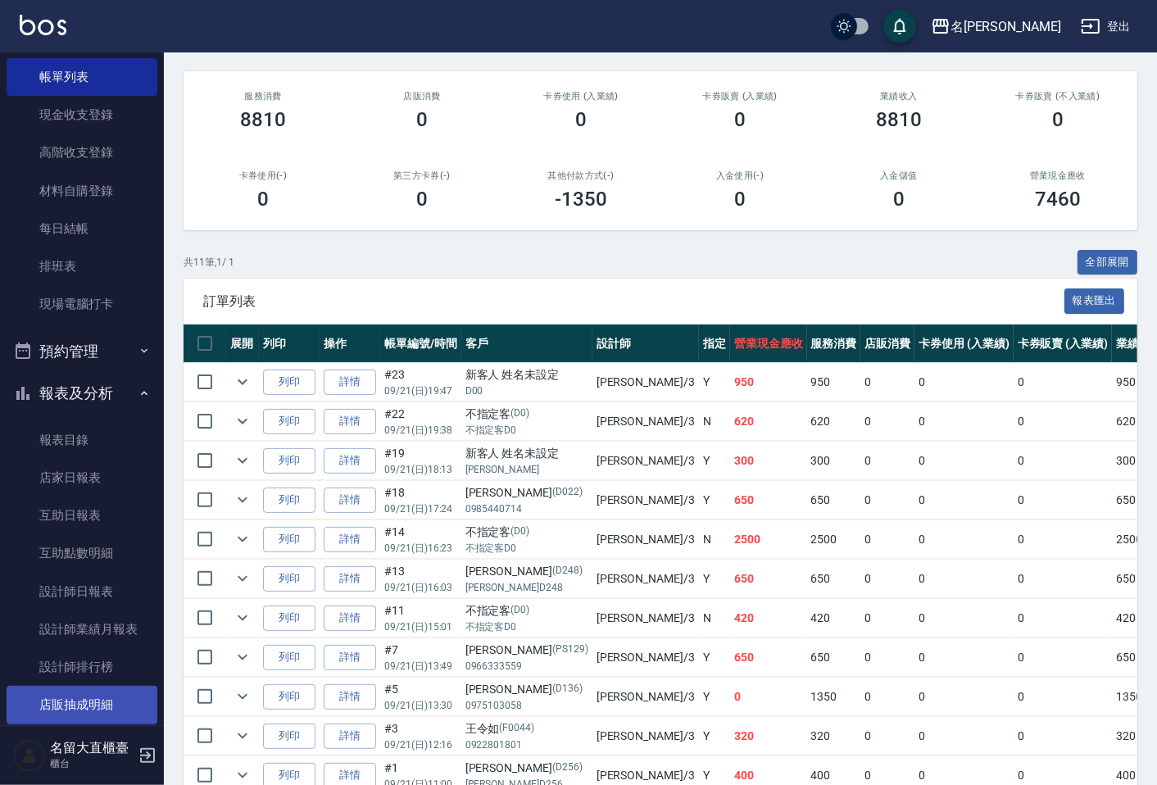
scroll to position [195, 0]
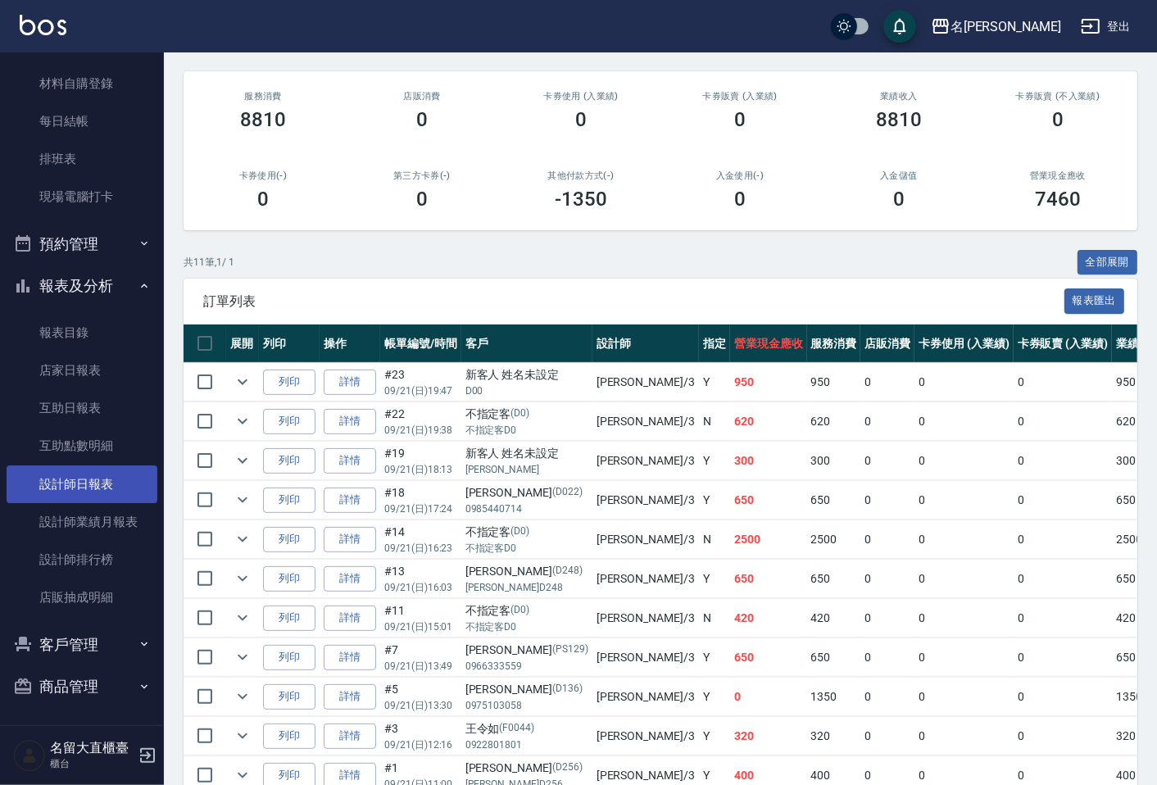
click at [90, 487] on link "設計師日報表" at bounding box center [82, 485] width 151 height 38
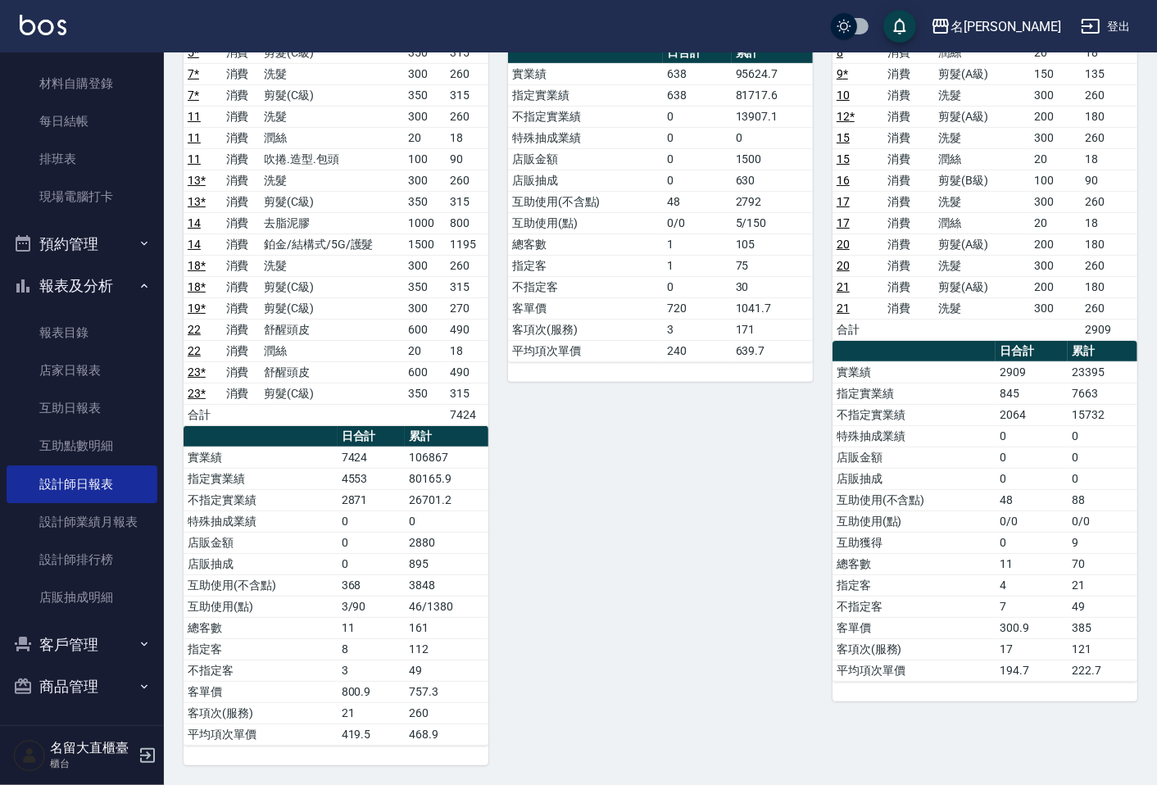
scroll to position [291, 0]
click at [125, 570] on link "設計師排行榜" at bounding box center [82, 560] width 151 height 38
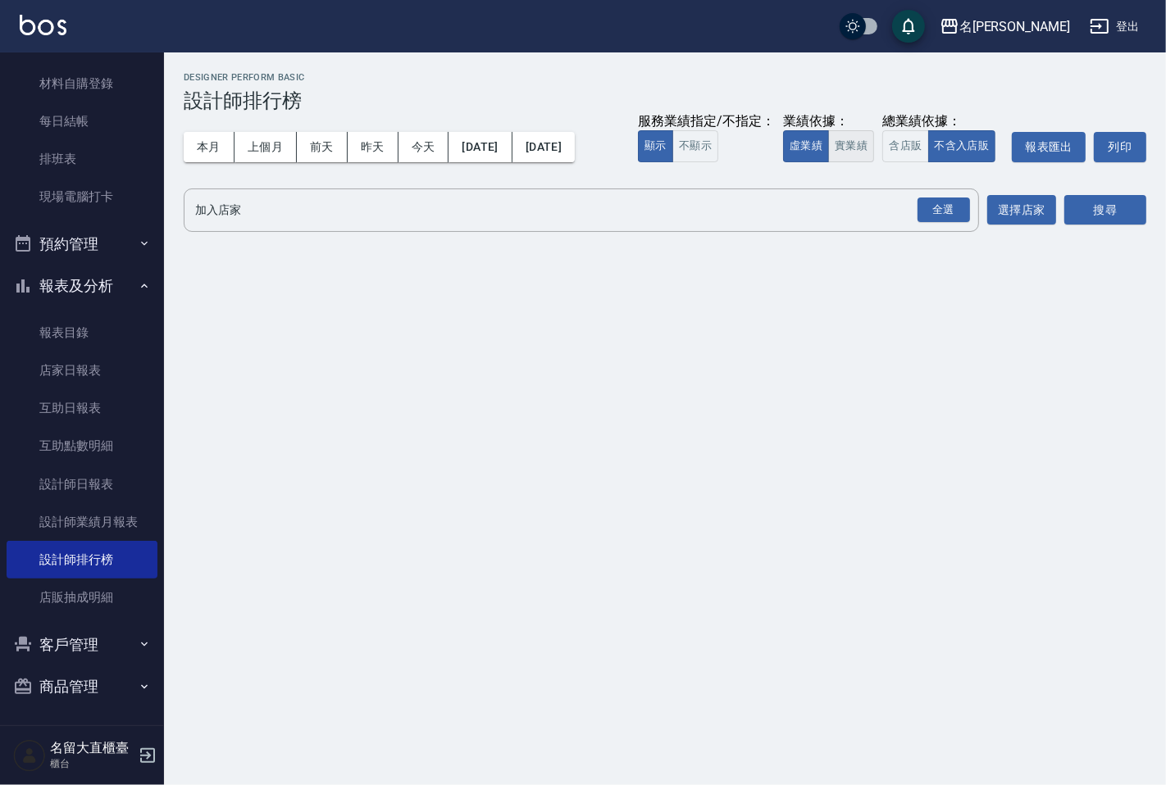
click at [847, 140] on button "實業績" at bounding box center [851, 146] width 46 height 32
click at [943, 208] on div "全選" at bounding box center [943, 210] width 52 height 25
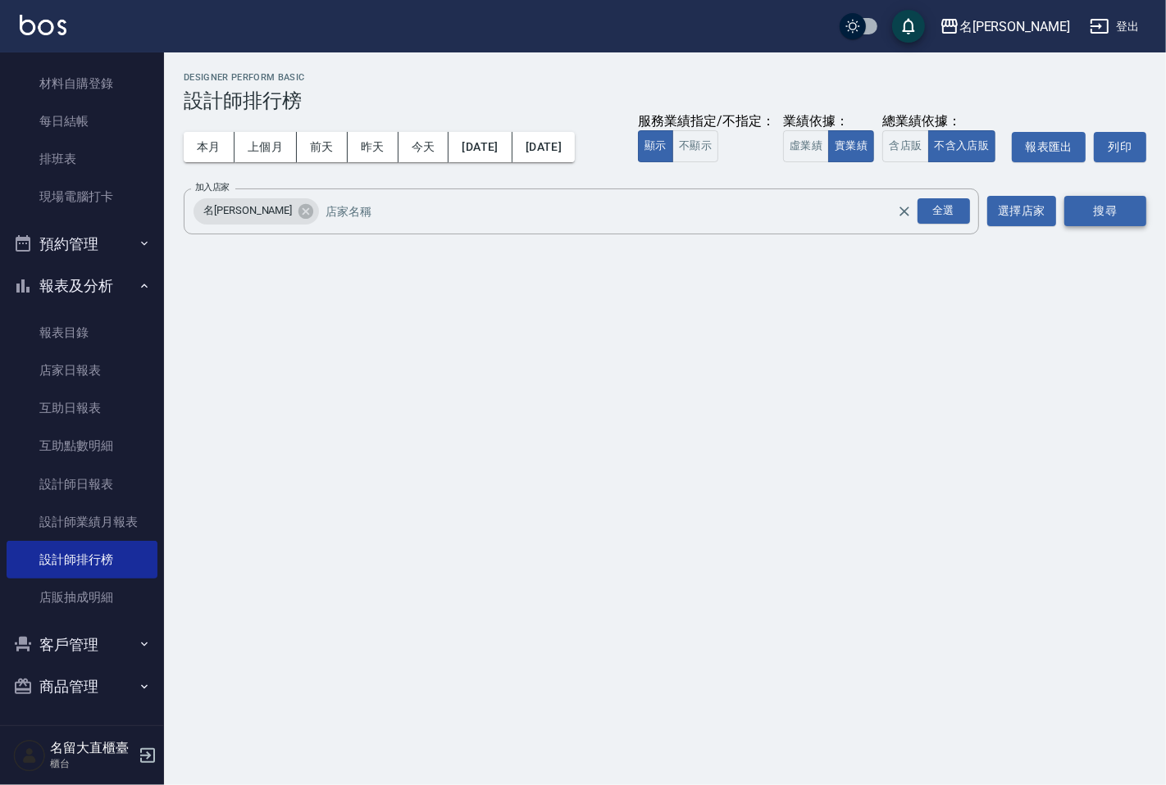
click at [1121, 202] on button "搜尋" at bounding box center [1105, 211] width 82 height 30
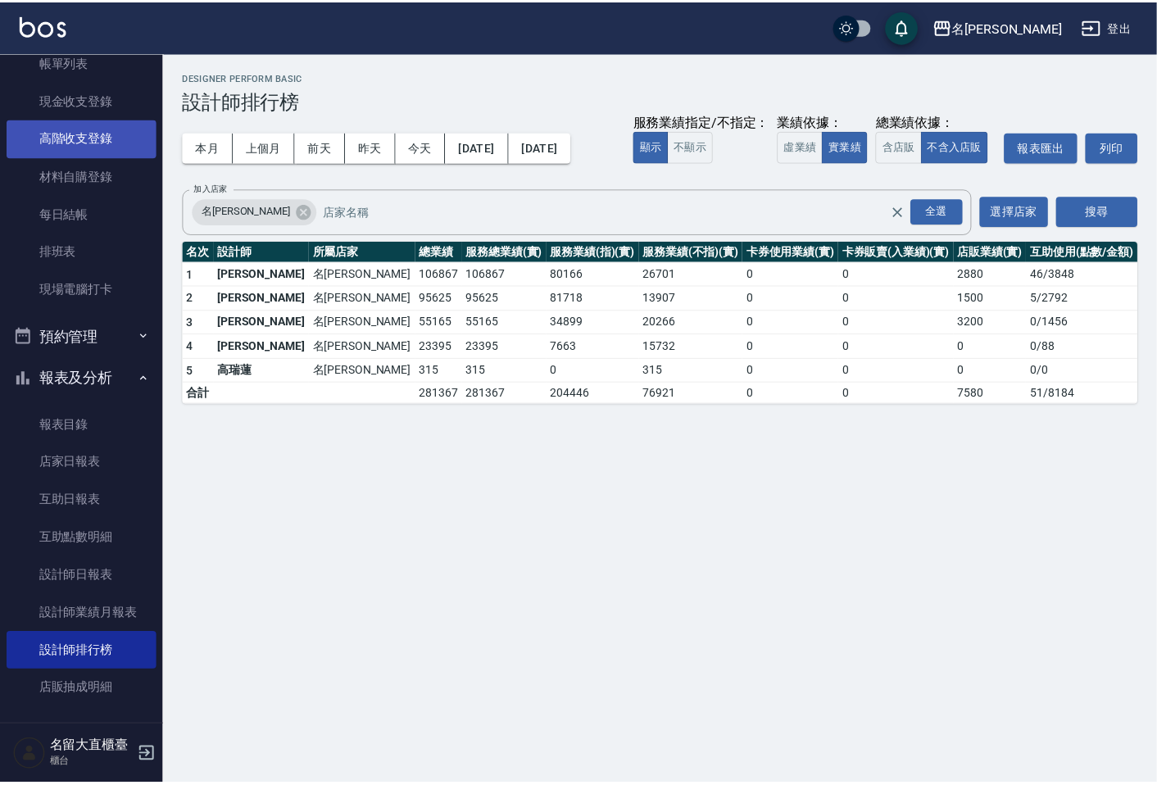
scroll to position [13, 0]
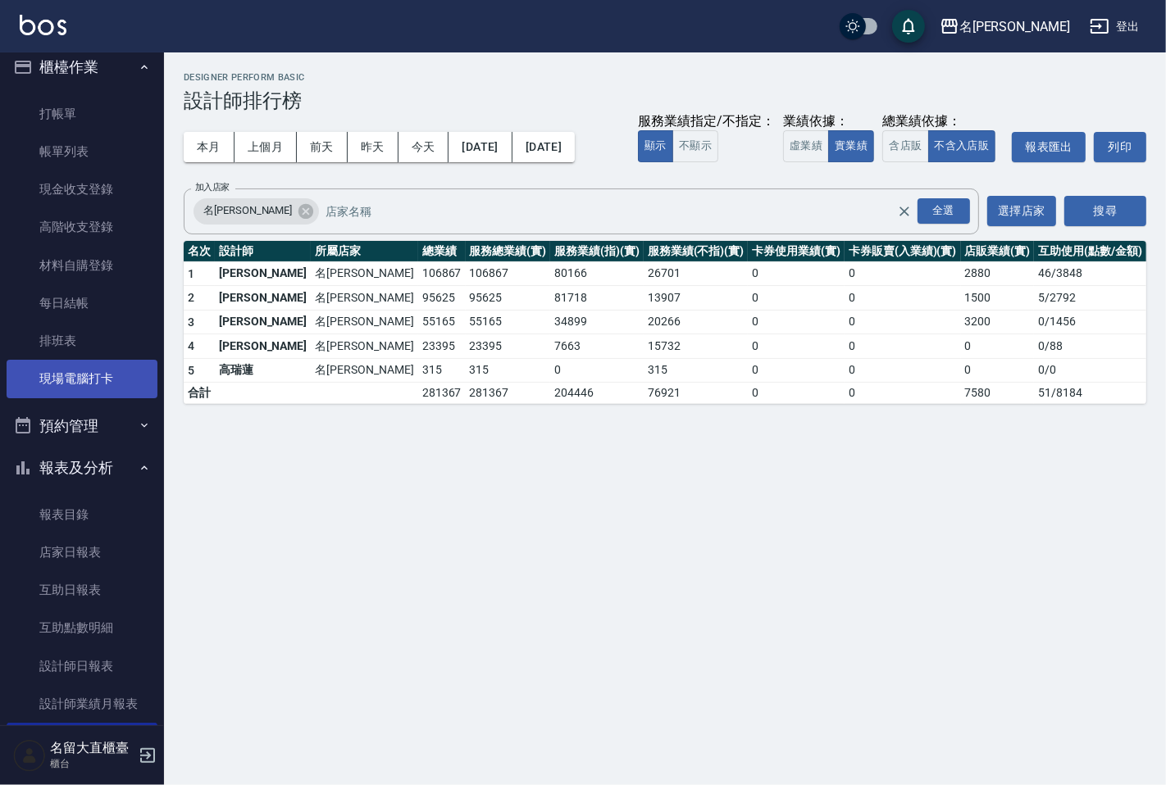
click at [101, 373] on link "現場電腦打卡" at bounding box center [82, 379] width 151 height 38
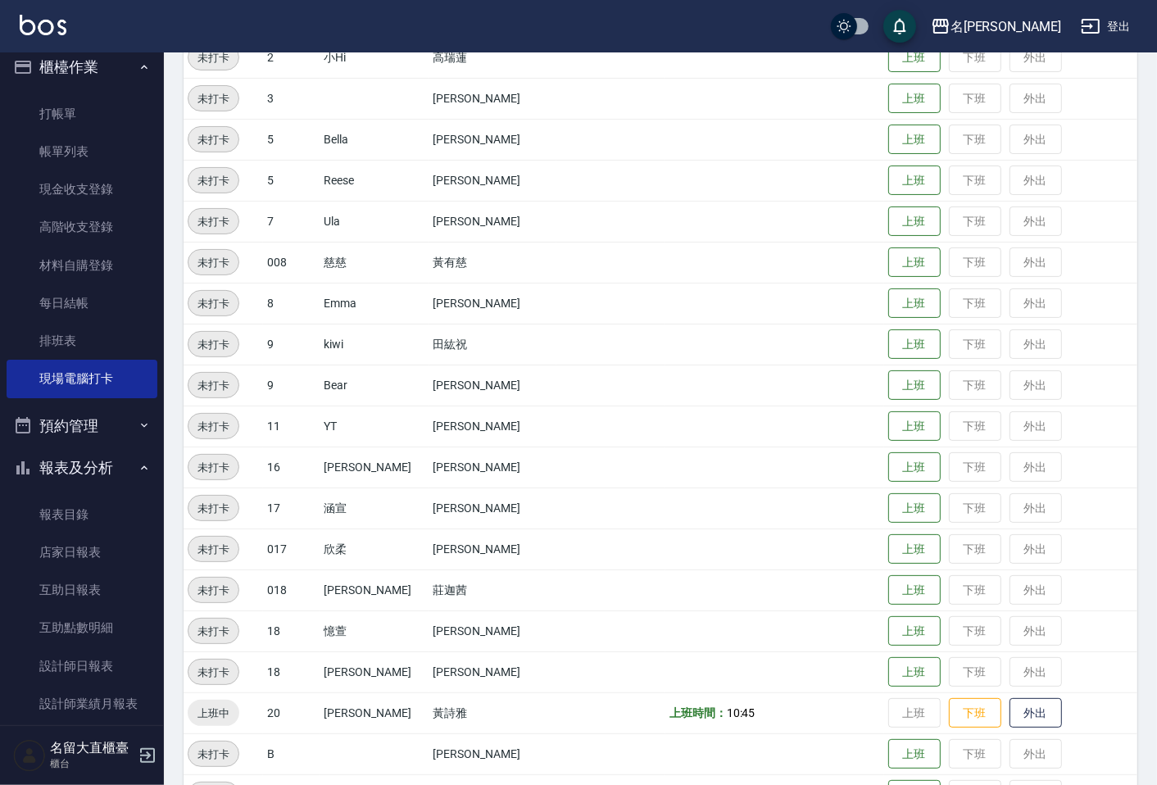
scroll to position [273, 0]
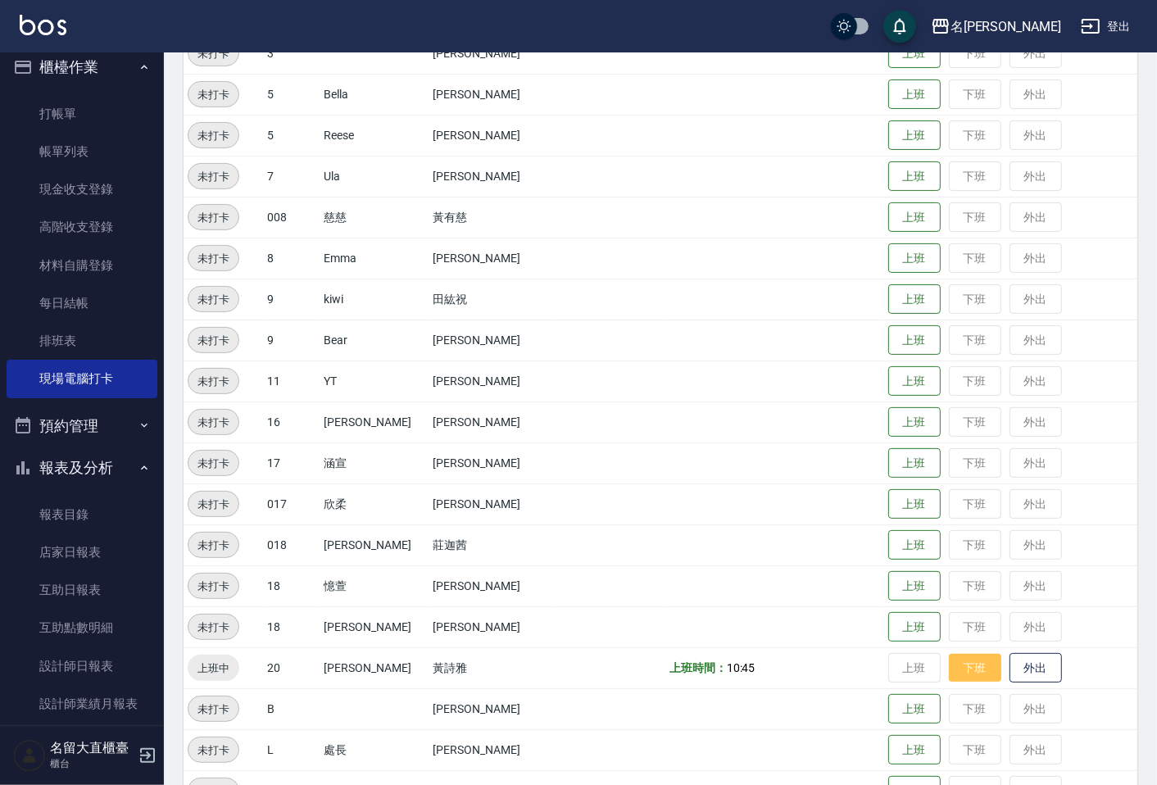
click at [953, 675] on button "下班" at bounding box center [975, 668] width 52 height 29
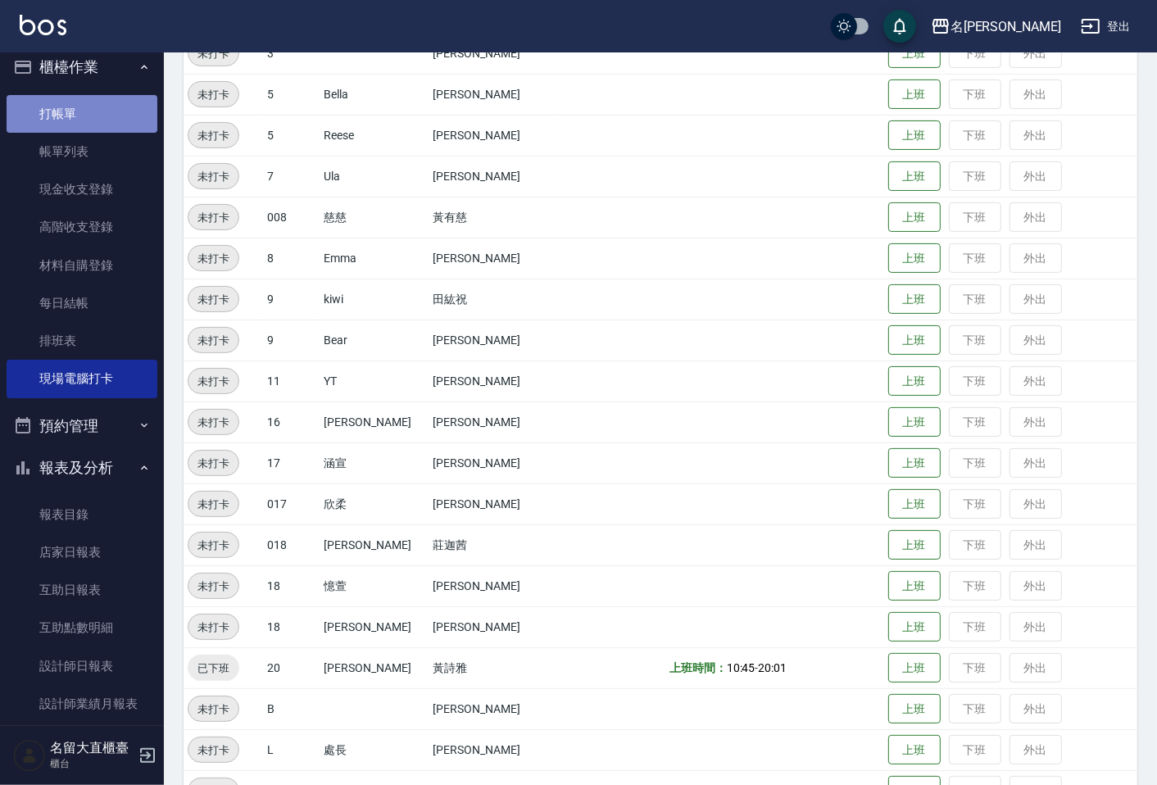
click at [137, 102] on link "打帳單" at bounding box center [82, 114] width 151 height 38
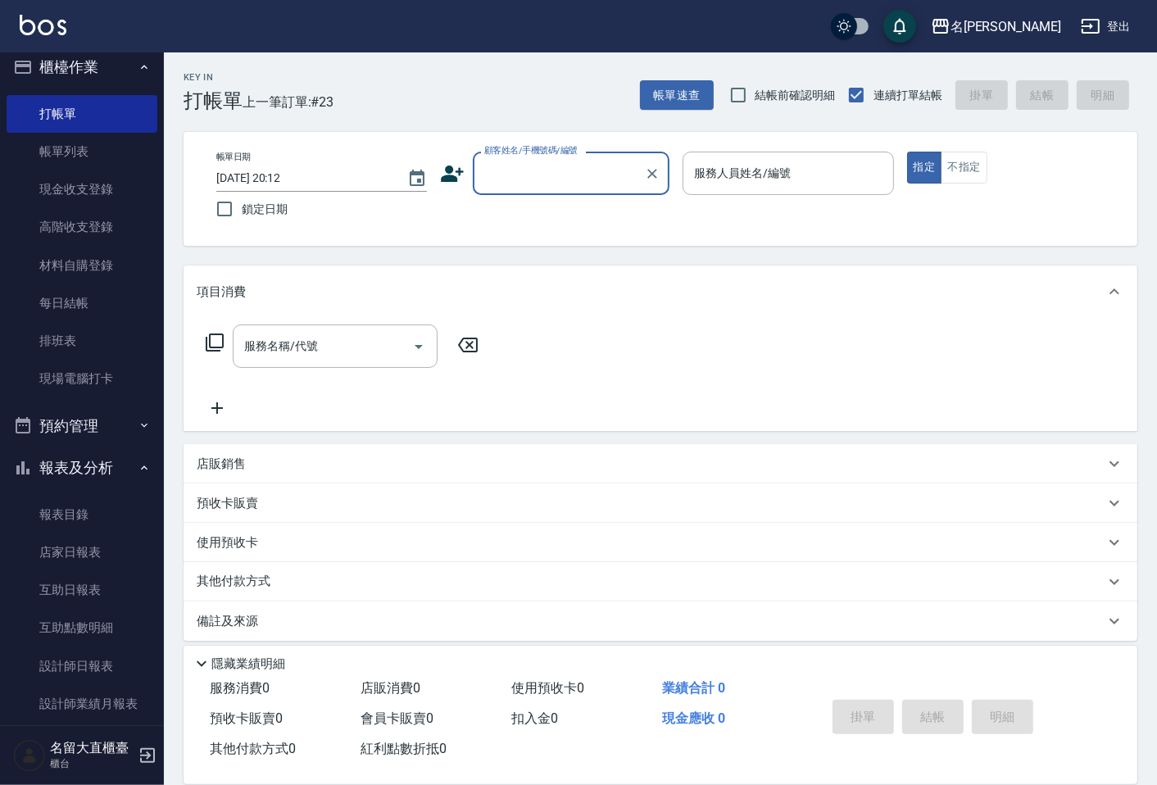
click at [631, 162] on input "顧客姓名/手機號碼/編號" at bounding box center [558, 173] width 157 height 29
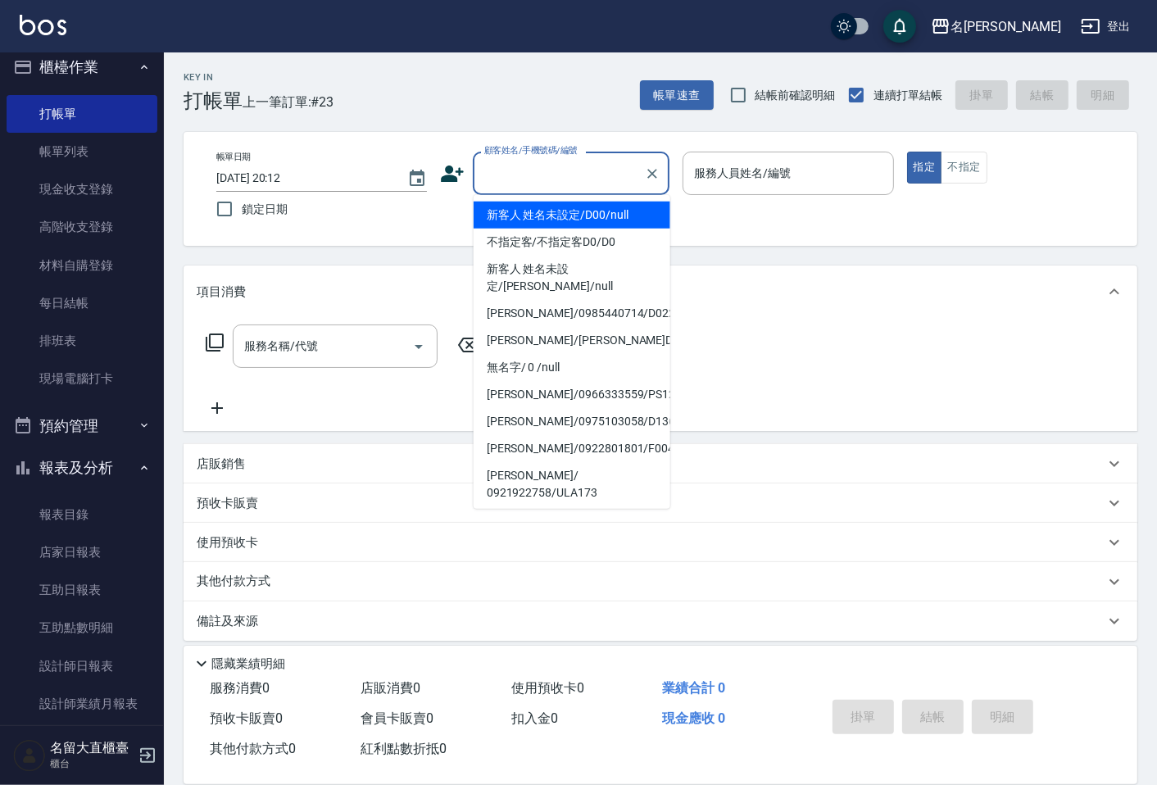
click at [610, 202] on li "新客人 姓名未設定/D00/null" at bounding box center [572, 215] width 197 height 27
type input "新客人 姓名未設定/D00/null"
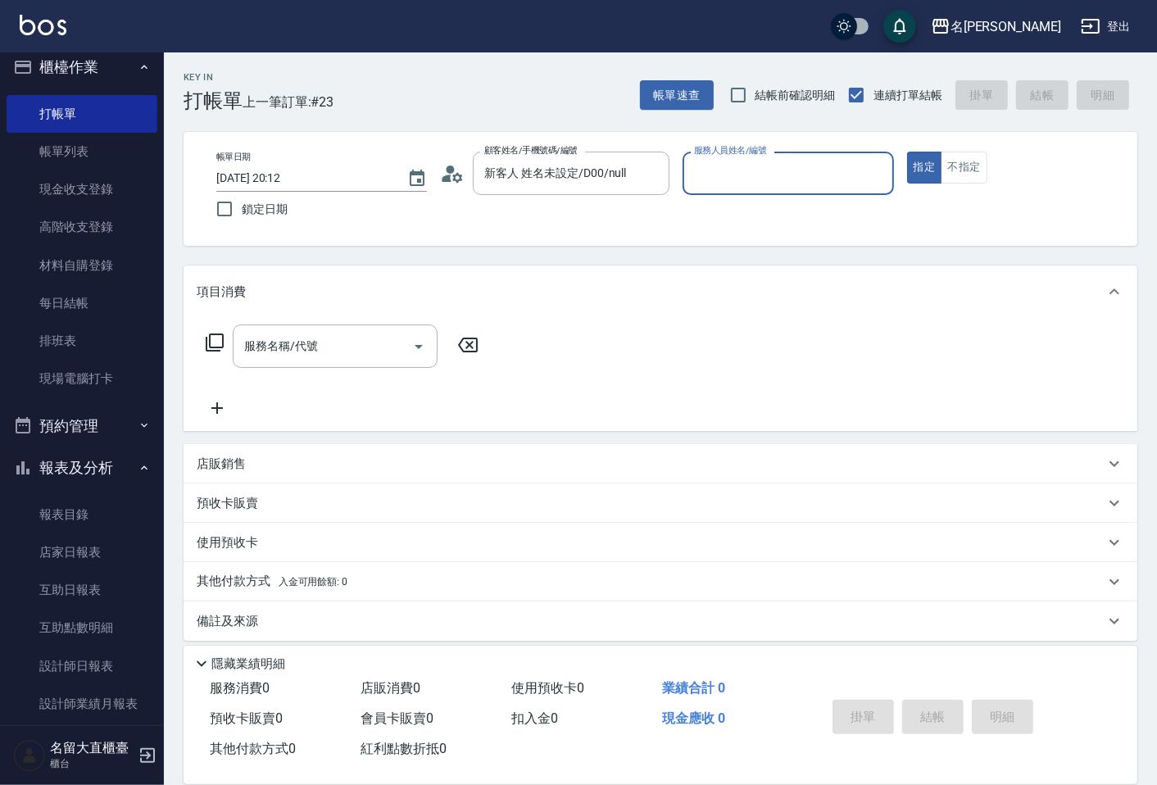
click at [719, 178] on input "服務人員姓名/編號" at bounding box center [788, 173] width 196 height 29
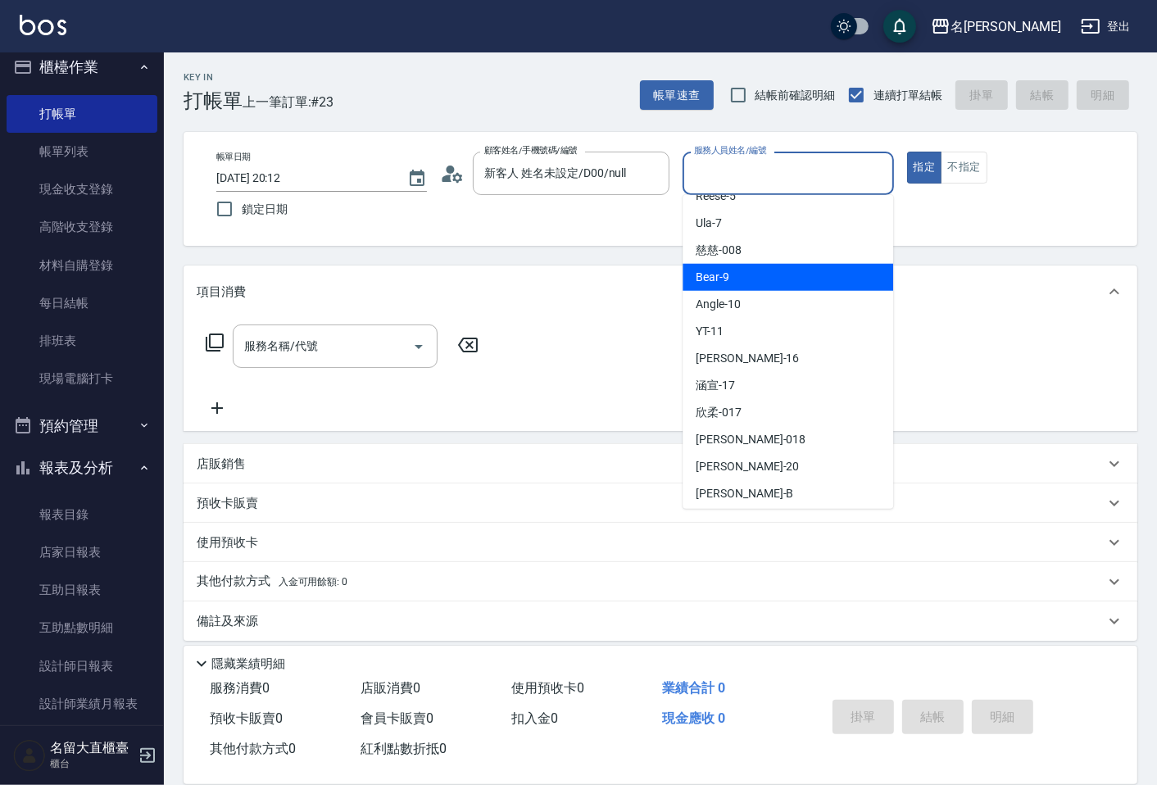
scroll to position [182, 0]
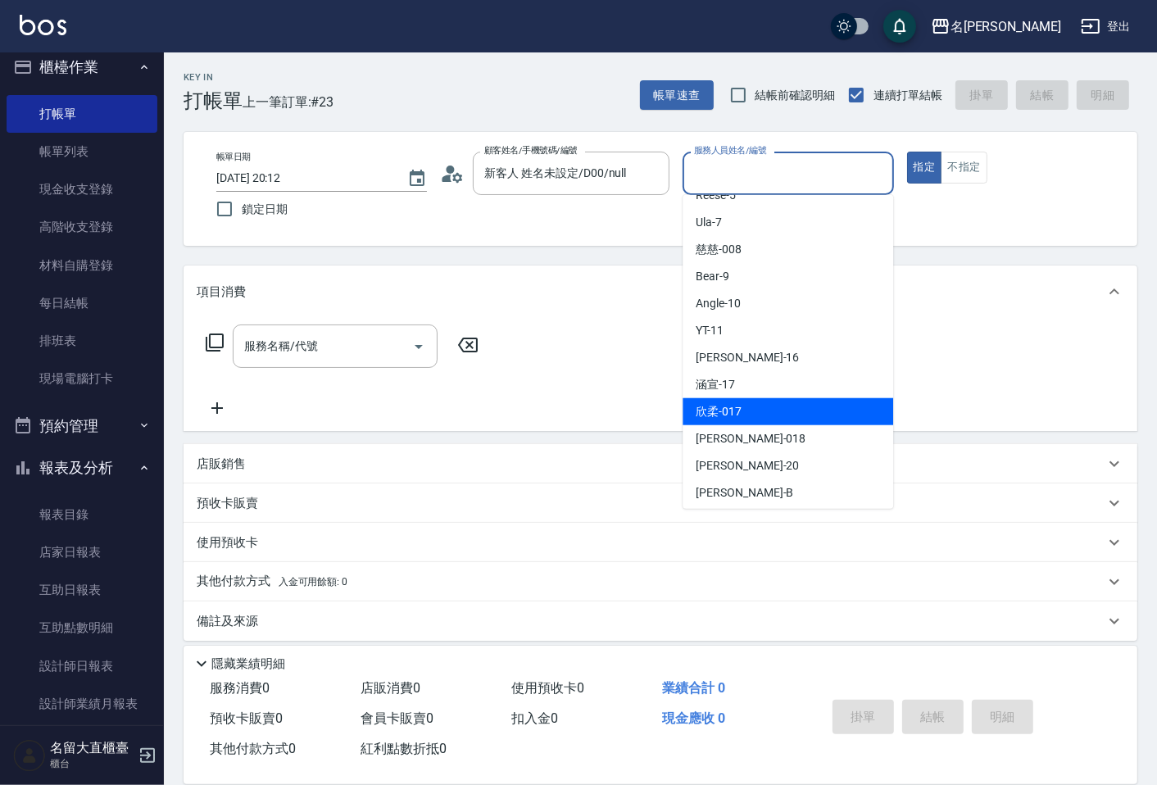
click at [723, 413] on span "欣柔 -017" at bounding box center [719, 411] width 46 height 17
type input "欣柔-017"
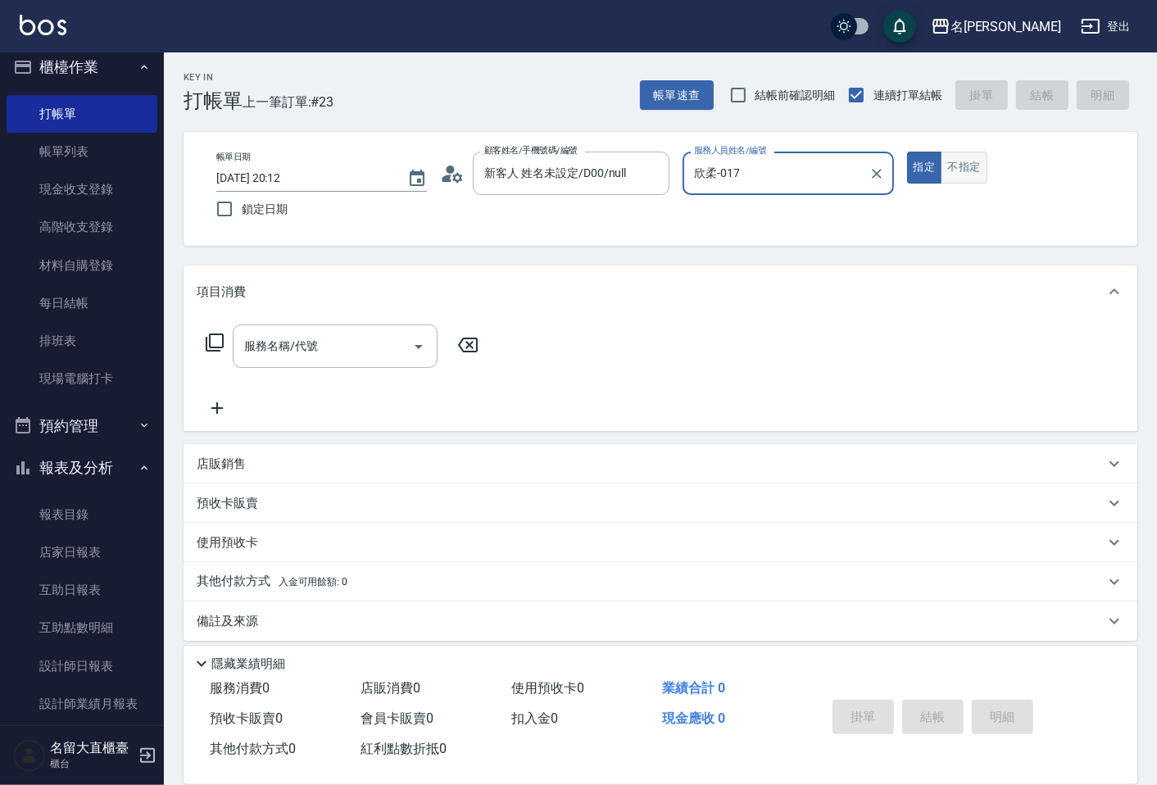
click at [979, 167] on button "不指定" at bounding box center [964, 168] width 46 height 32
click at [280, 333] on div "服務名稱/代號 服務名稱/代號" at bounding box center [335, 346] width 205 height 43
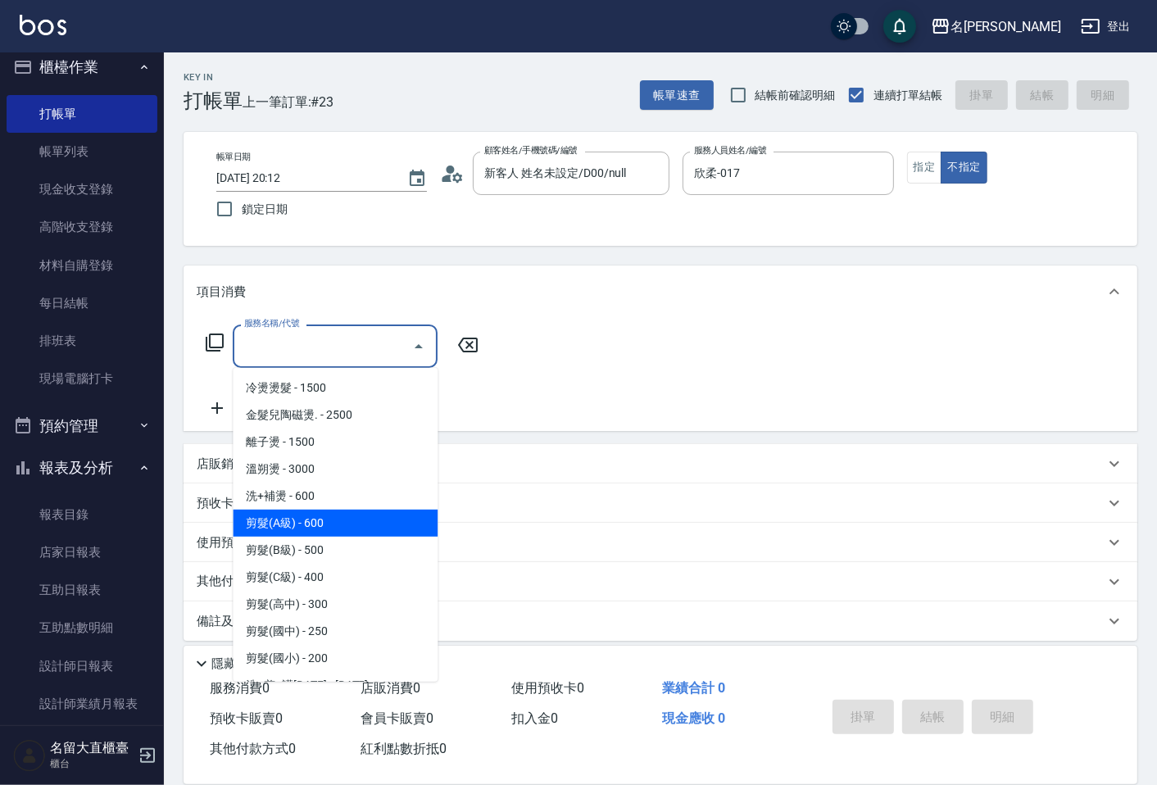
click at [289, 525] on span "剪髮(A級) - 600" at bounding box center [335, 523] width 205 height 27
type input "剪髮(A級)(301)"
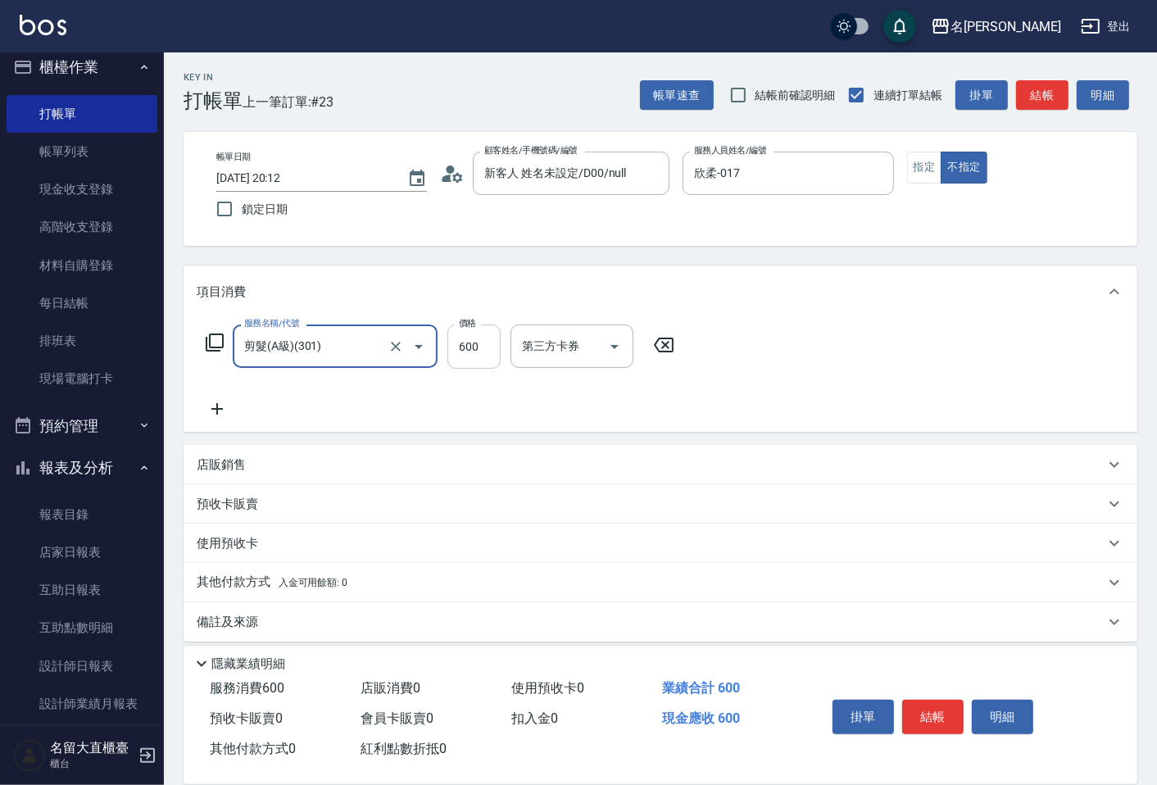
click at [460, 354] on input "600" at bounding box center [474, 347] width 53 height 44
type input "200"
click at [915, 719] on button "結帳" at bounding box center [932, 717] width 61 height 34
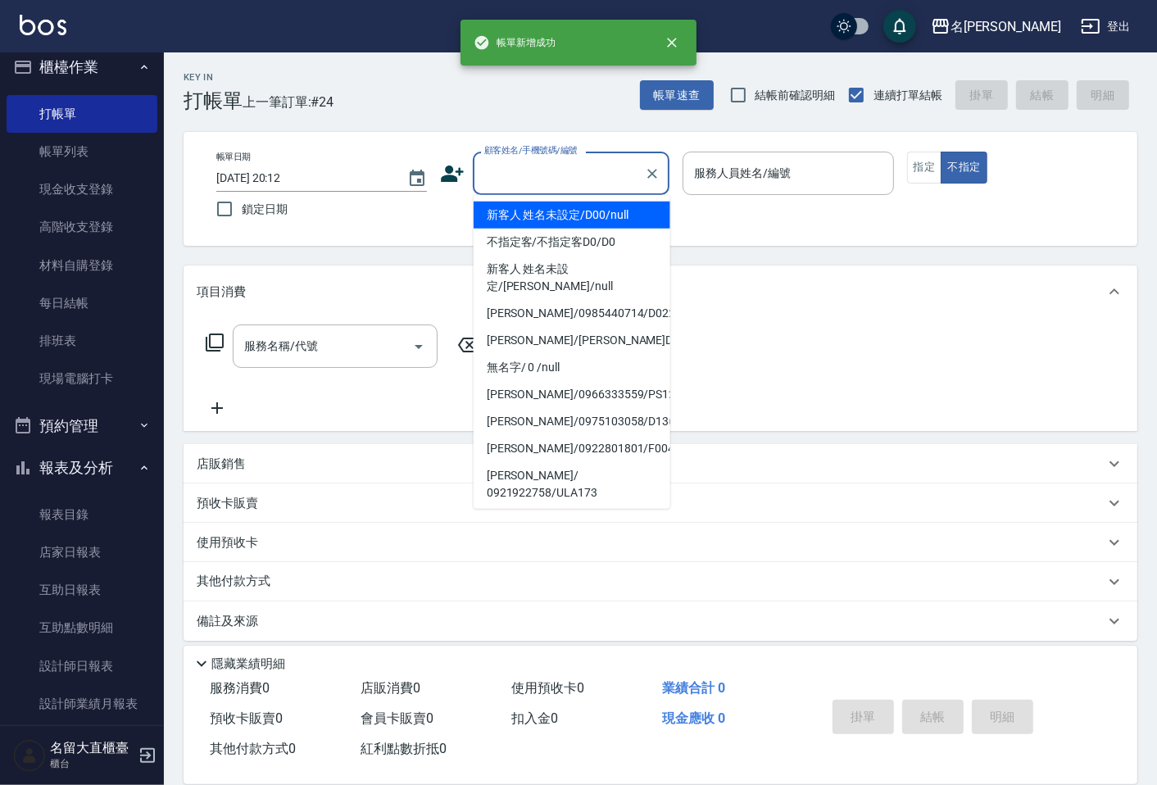
click at [592, 183] on input "顧客姓名/手機號碼/編號" at bounding box center [558, 173] width 157 height 29
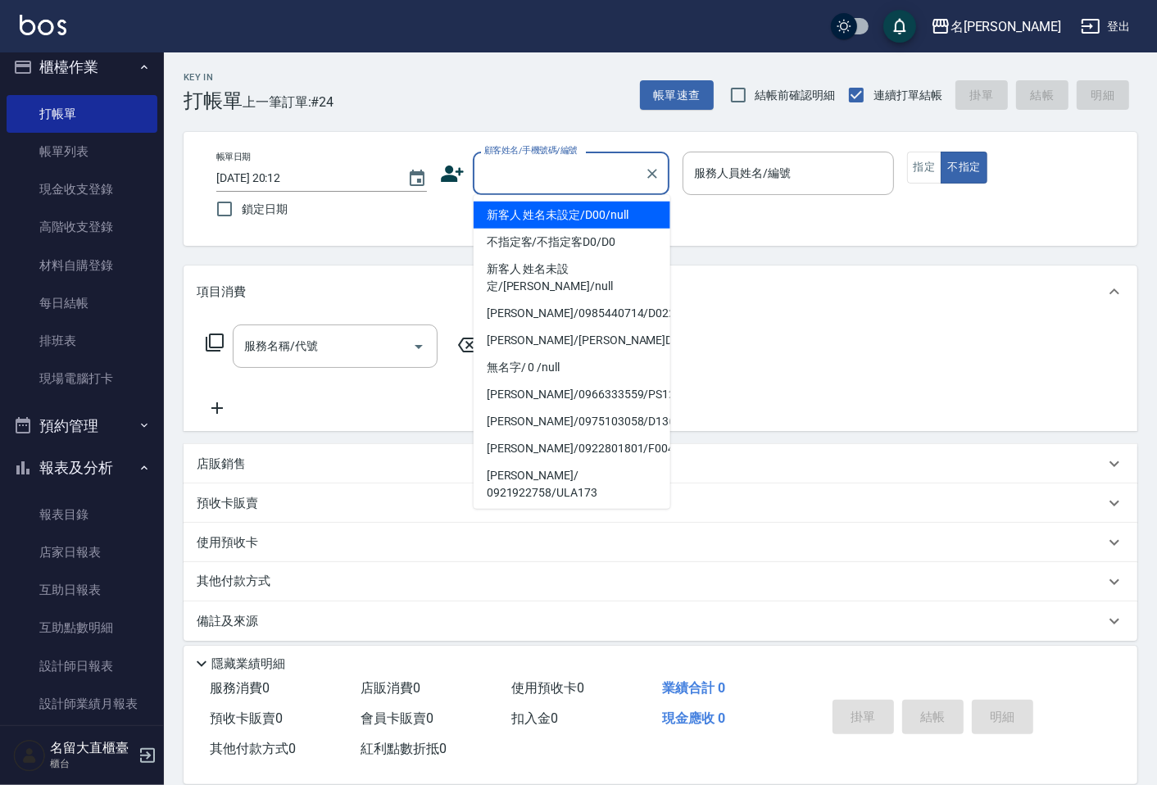
click at [588, 218] on li "新客人 姓名未設定/D00/null" at bounding box center [572, 215] width 197 height 27
type input "新客人 姓名未設定/D00/null"
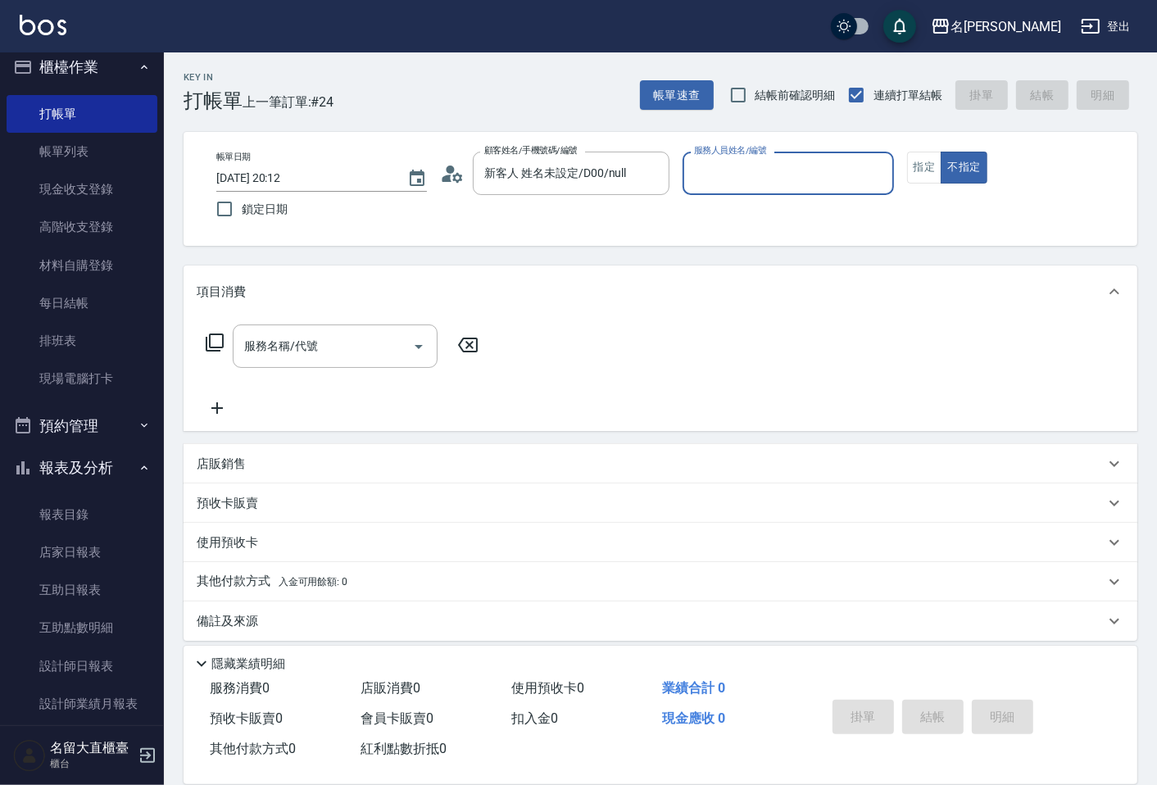
click at [703, 182] on input "服務人員姓名/編號" at bounding box center [788, 173] width 196 height 29
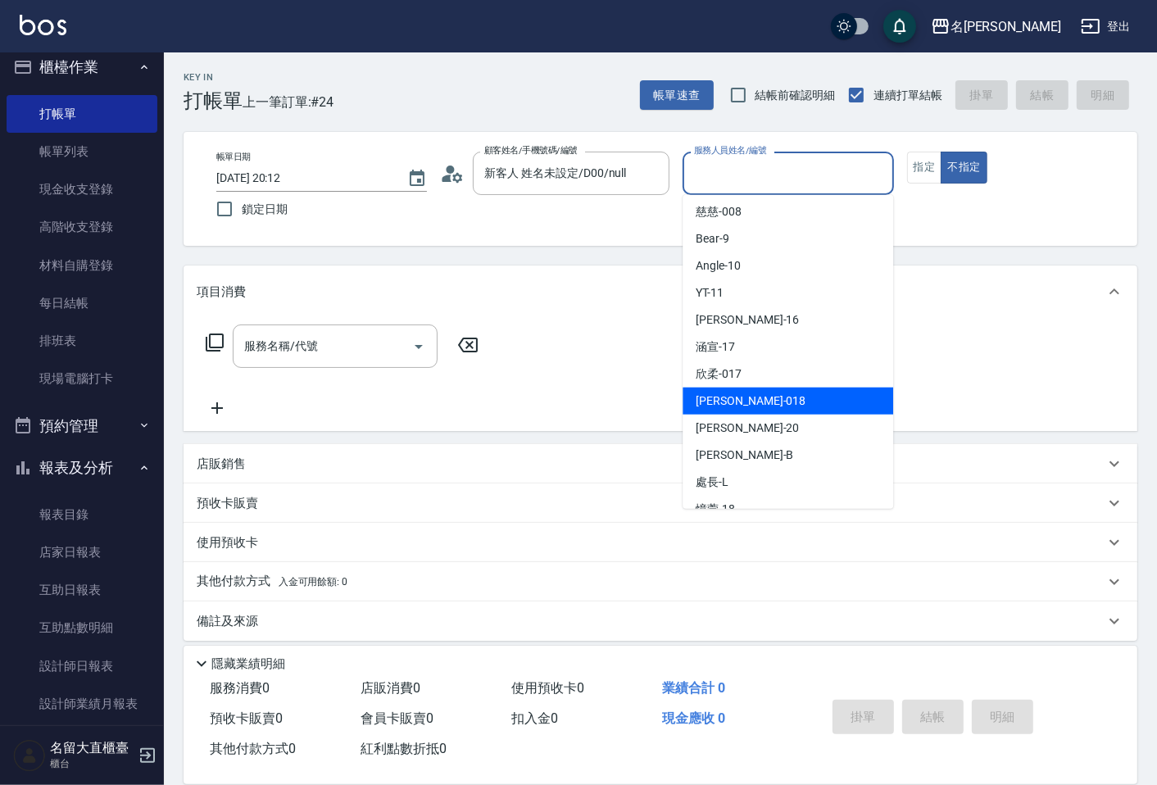
scroll to position [239, 0]
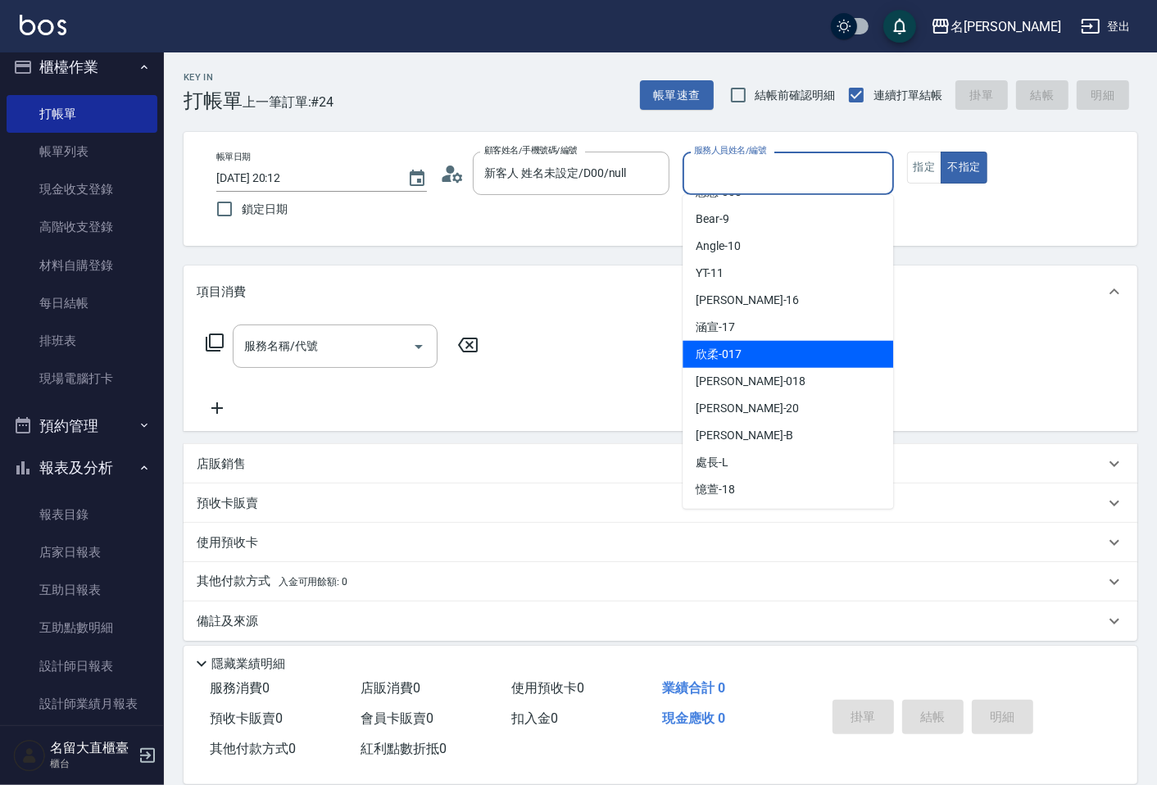
click at [765, 357] on div "欣柔 -017" at bounding box center [788, 354] width 211 height 27
type input "欣柔-017"
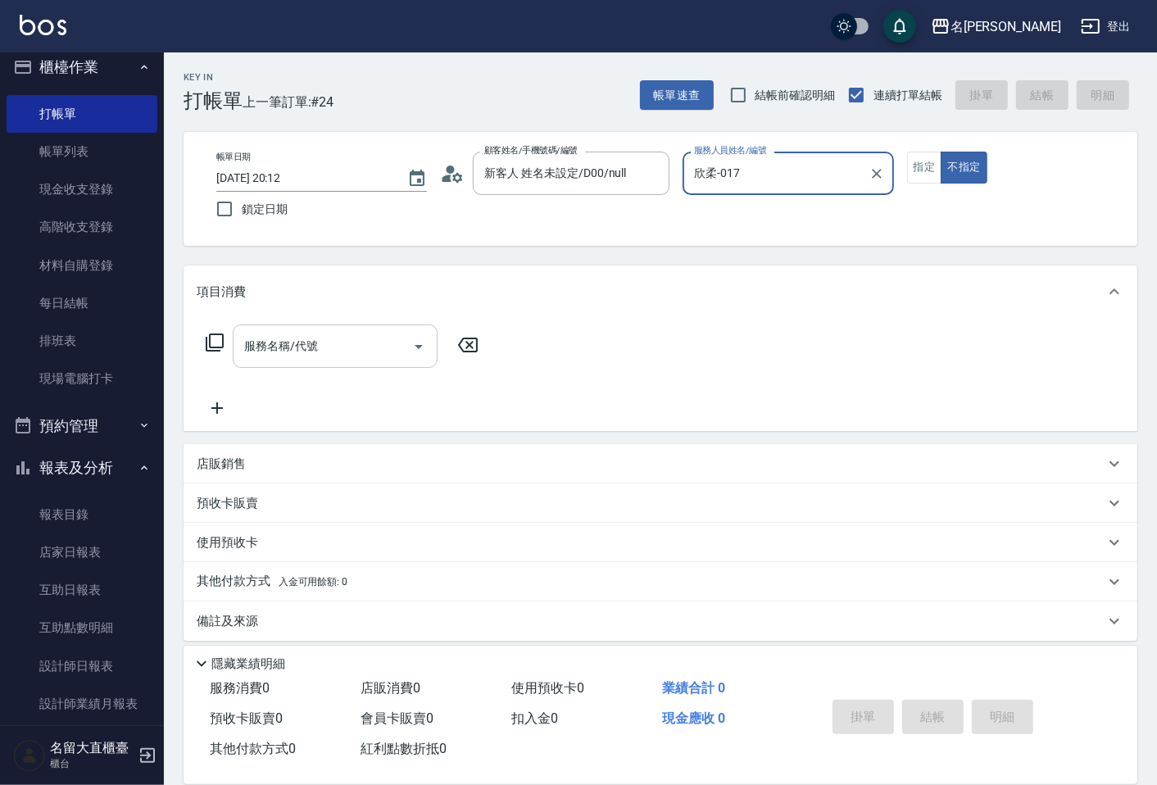
click at [394, 365] on div "服務名稱/代號" at bounding box center [335, 346] width 205 height 43
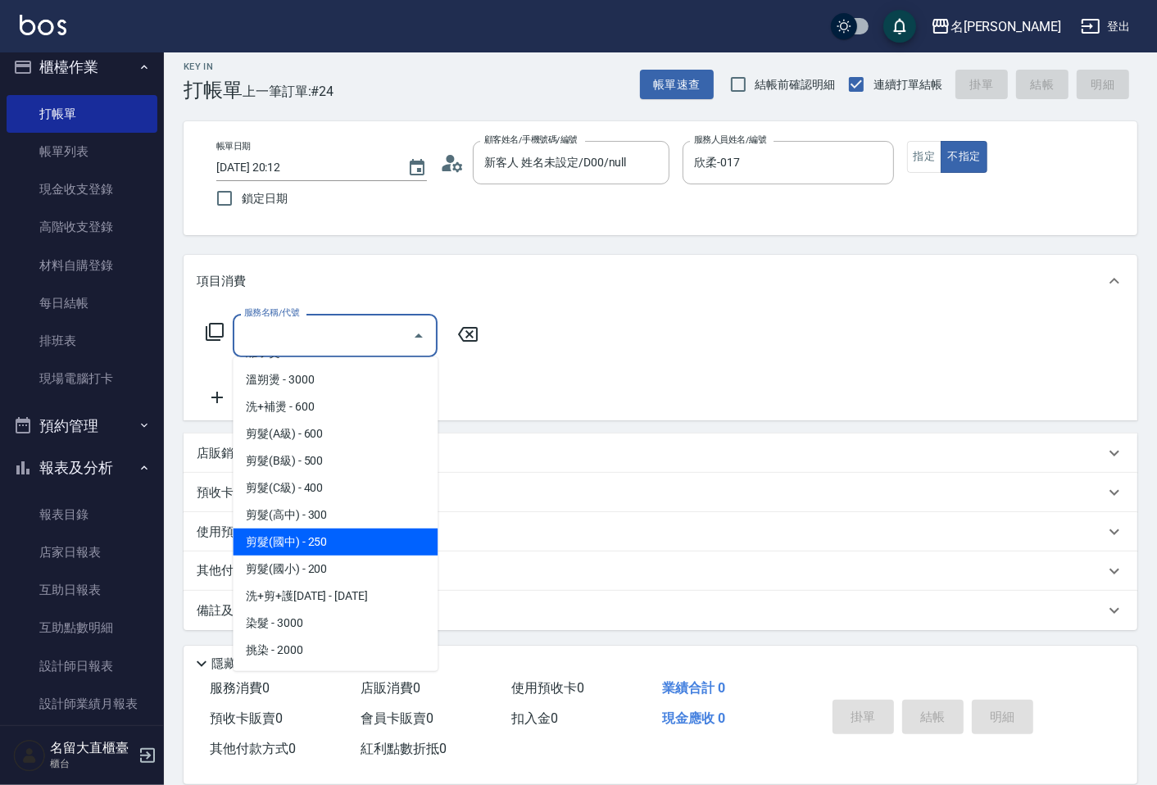
scroll to position [182, 0]
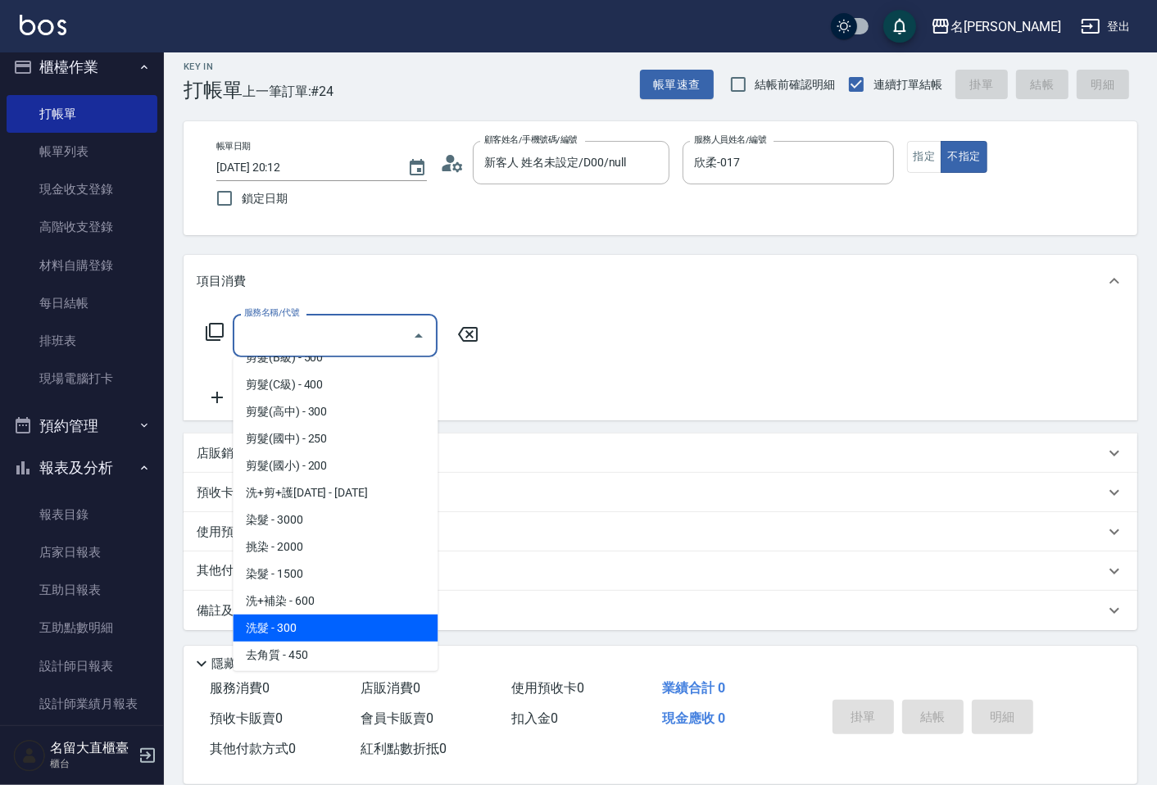
click at [295, 620] on span "洗髮 - 300" at bounding box center [335, 628] width 205 height 27
type input "洗髮(500)"
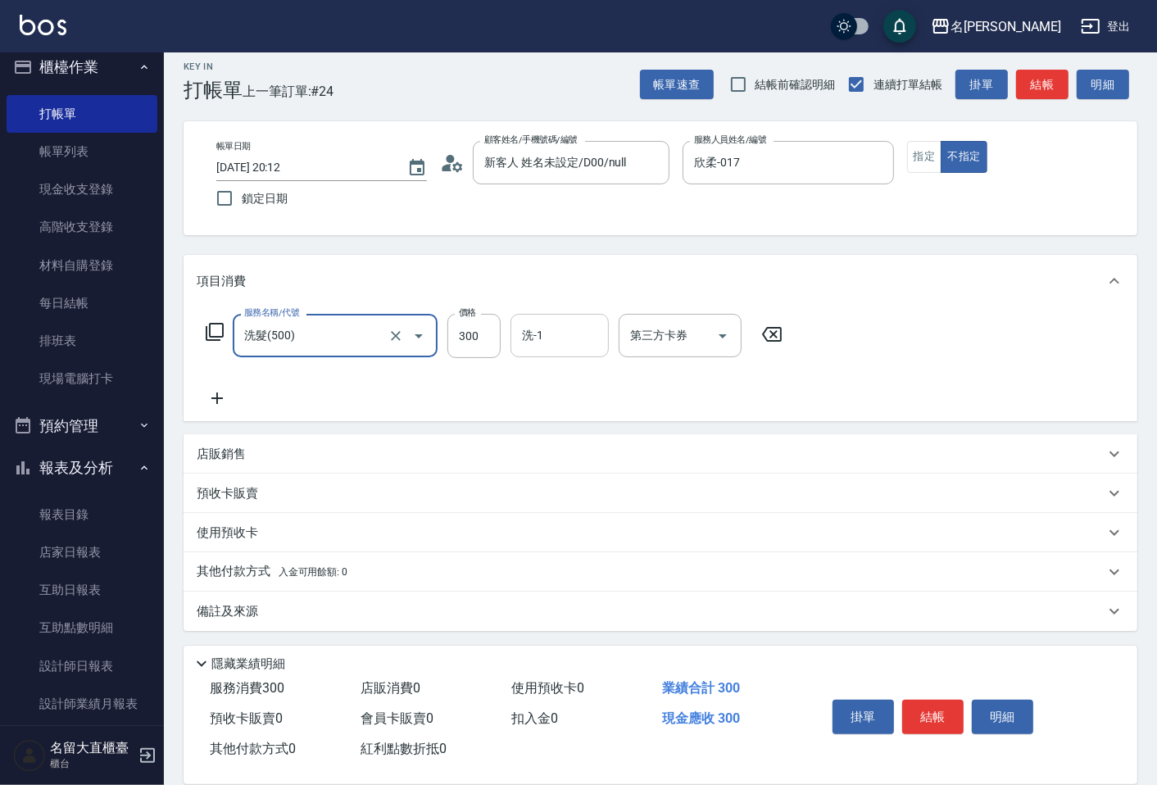
click at [530, 356] on div "洗-1" at bounding box center [560, 335] width 98 height 43
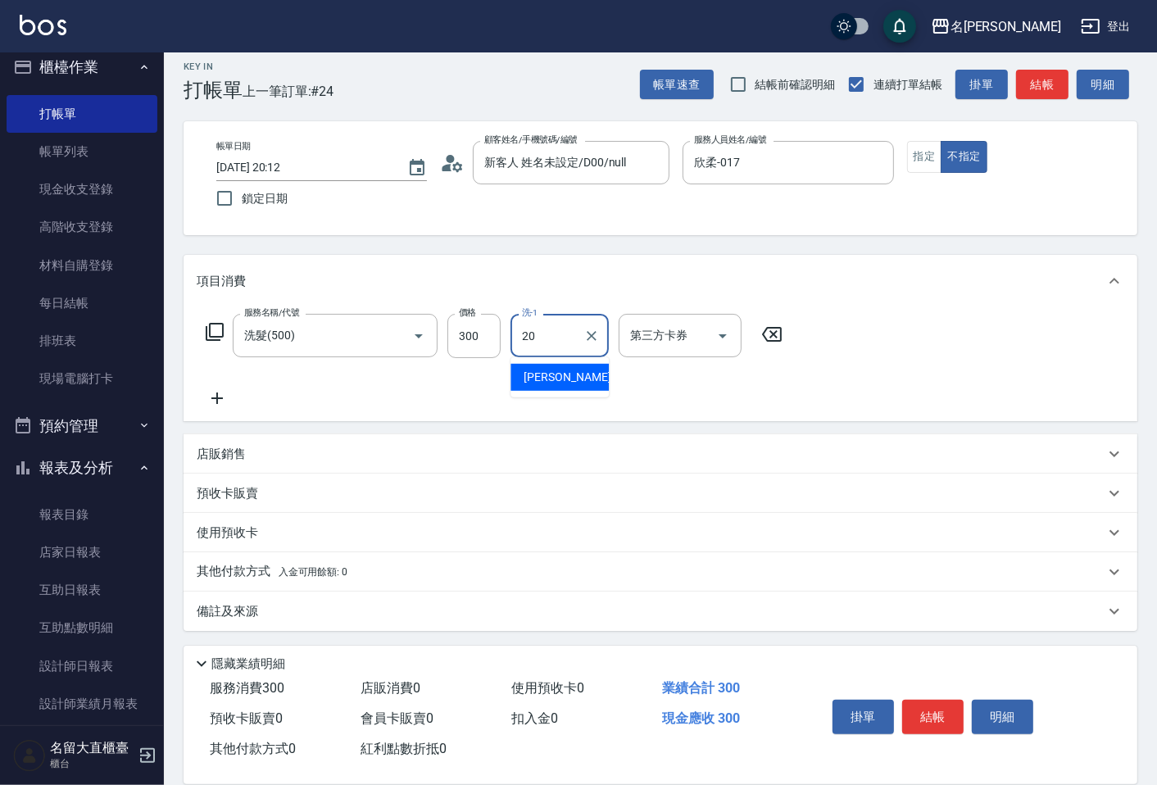
click at [596, 380] on div "詩雅 -20" at bounding box center [560, 377] width 98 height 27
type input "詩雅-20"
click at [912, 701] on button "結帳" at bounding box center [932, 717] width 61 height 34
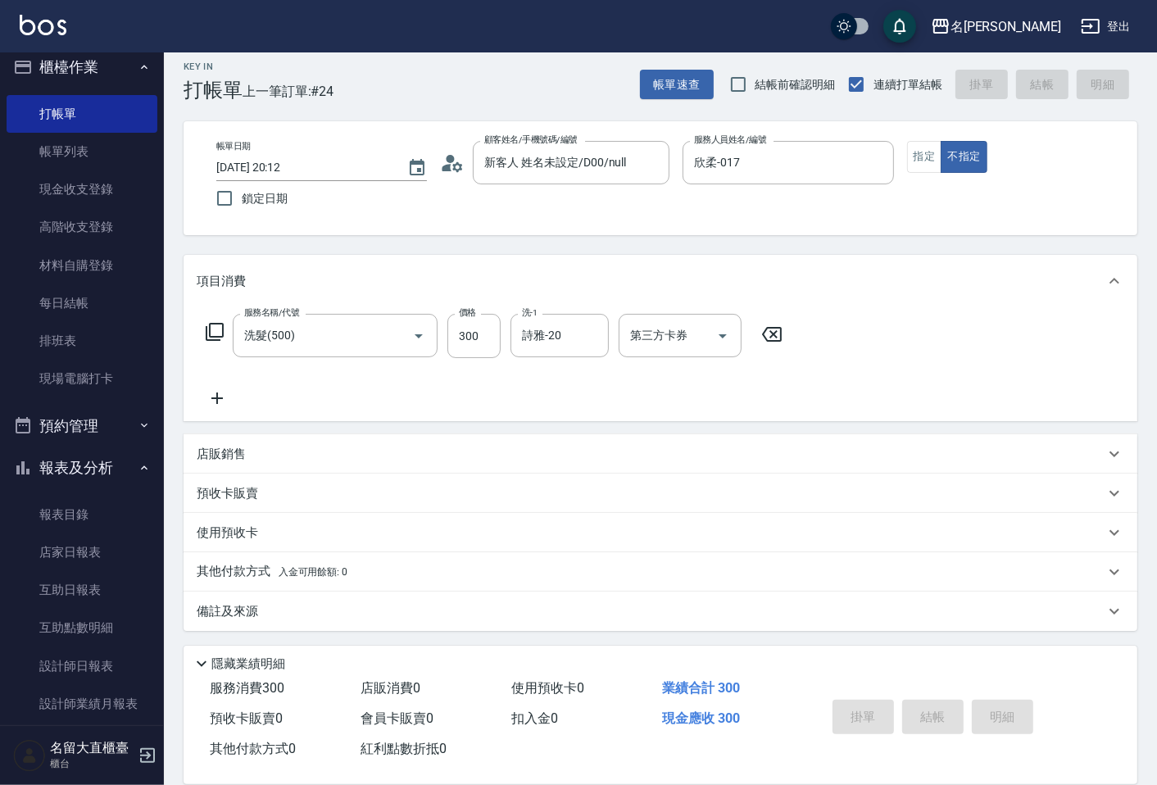
type input "[DATE] 20:13"
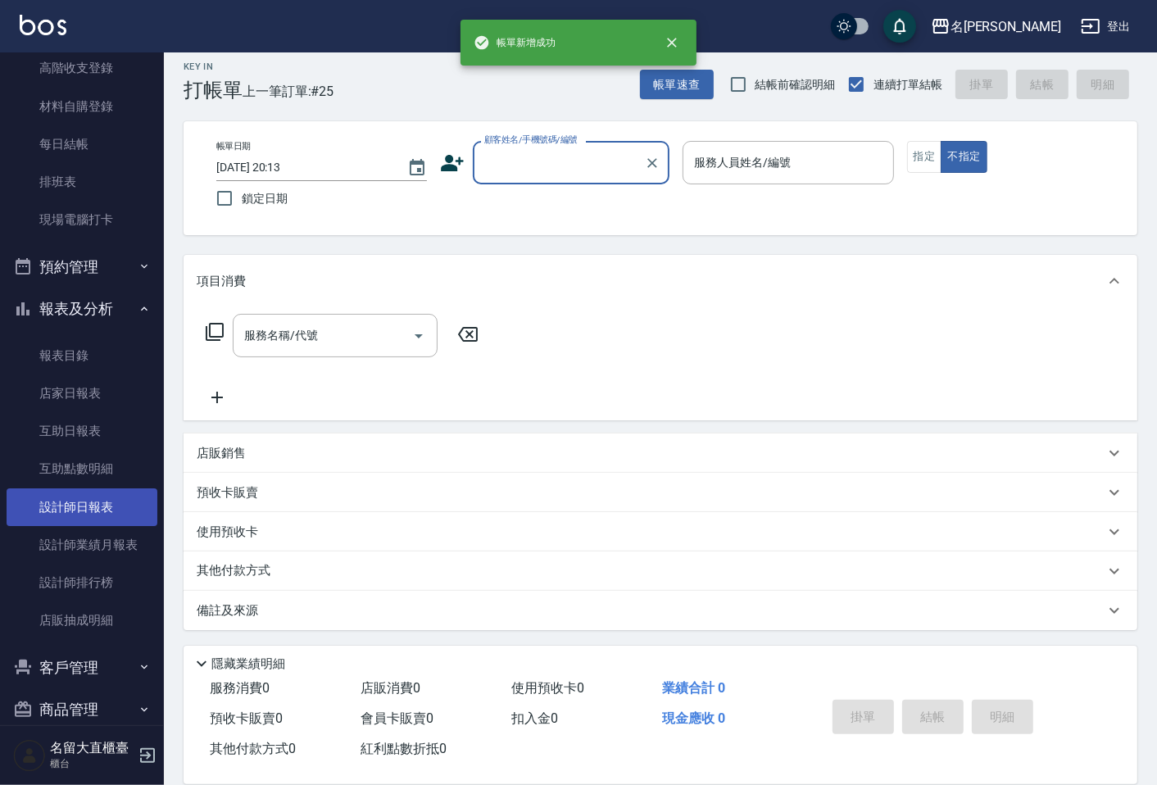
scroll to position [195, 0]
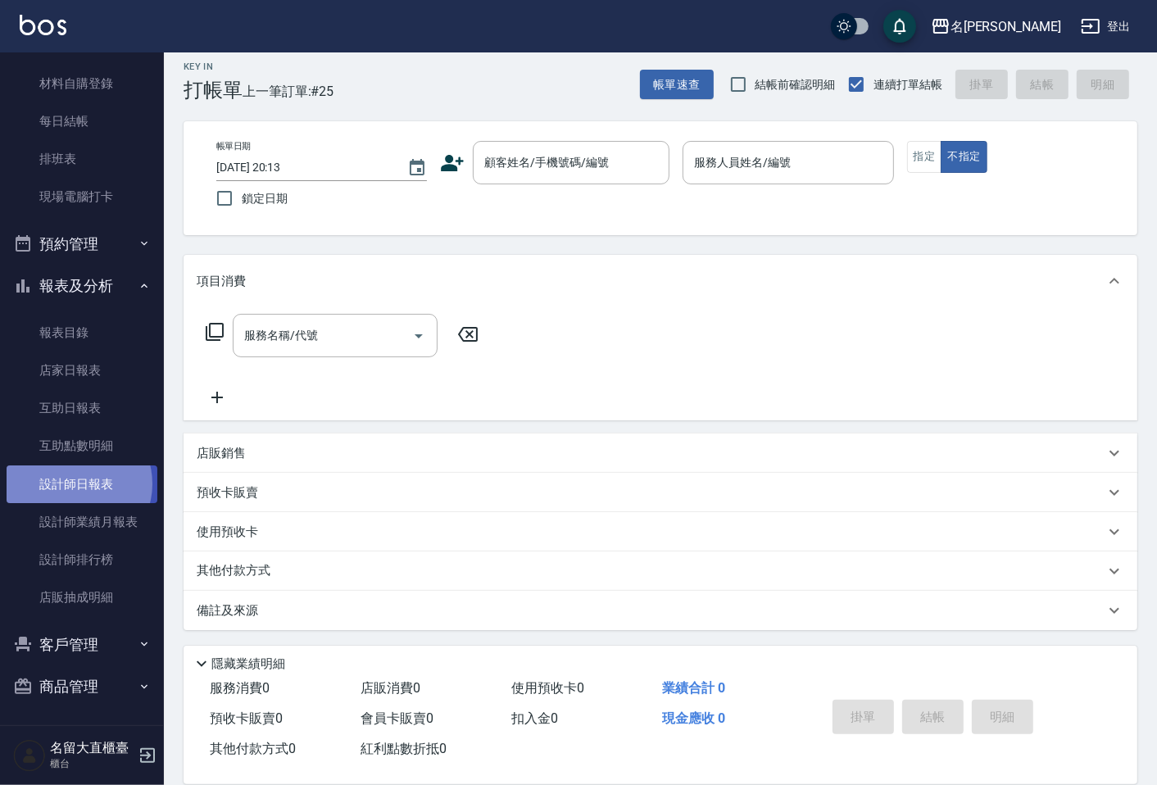
click at [76, 484] on link "設計師日報表" at bounding box center [82, 485] width 151 height 38
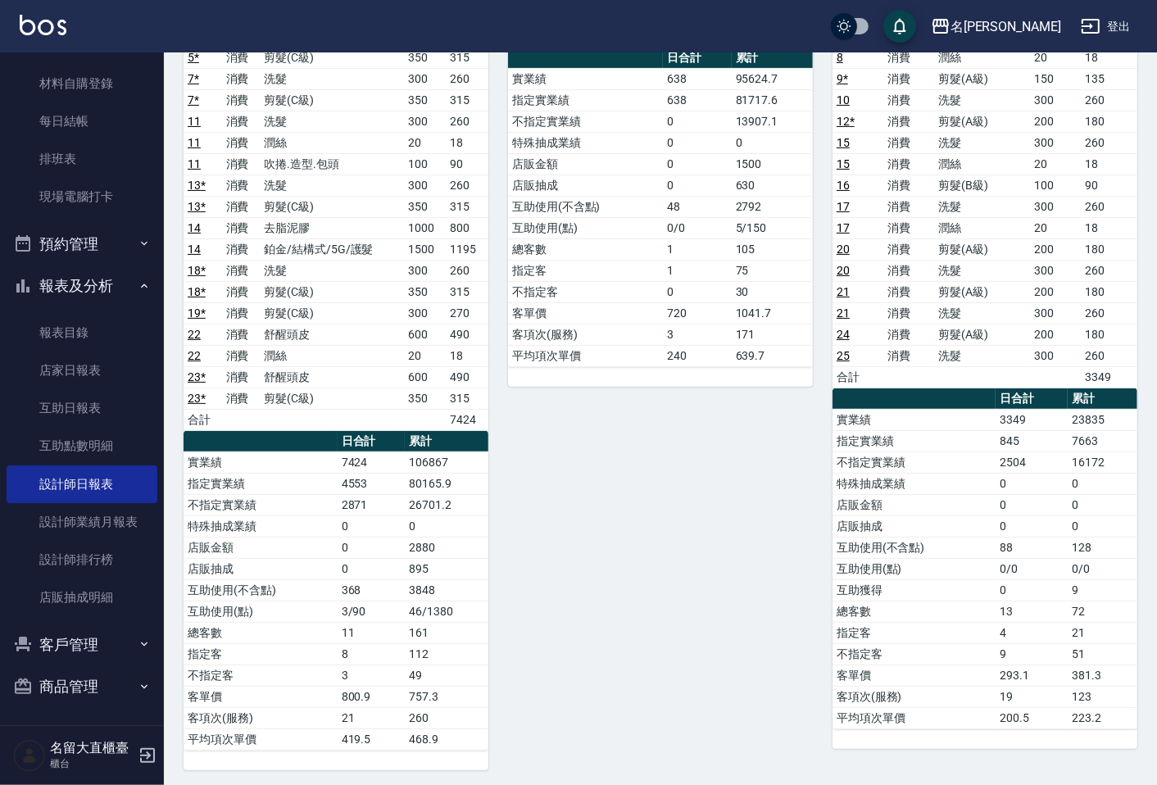
scroll to position [291, 0]
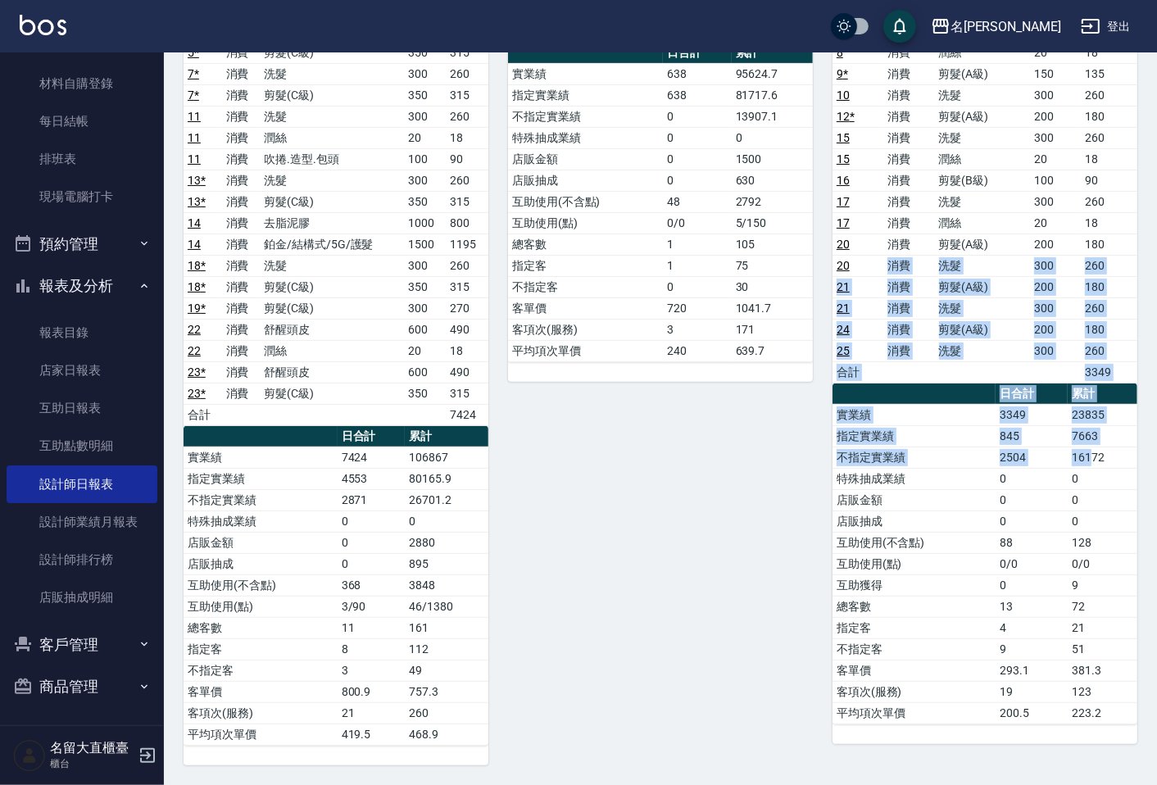
drag, startPoint x: 1064, startPoint y: 433, endPoint x: 701, endPoint y: 36, distance: 537.8
click at [780, 135] on div "3 [PERSON_NAME][DATE] 日報表 單號 類別 項目 金額 業績 1 * 消費 剪髮(C級) 400 360 3 * 消費 洗髮 300 26…" at bounding box center [651, 319] width 974 height 893
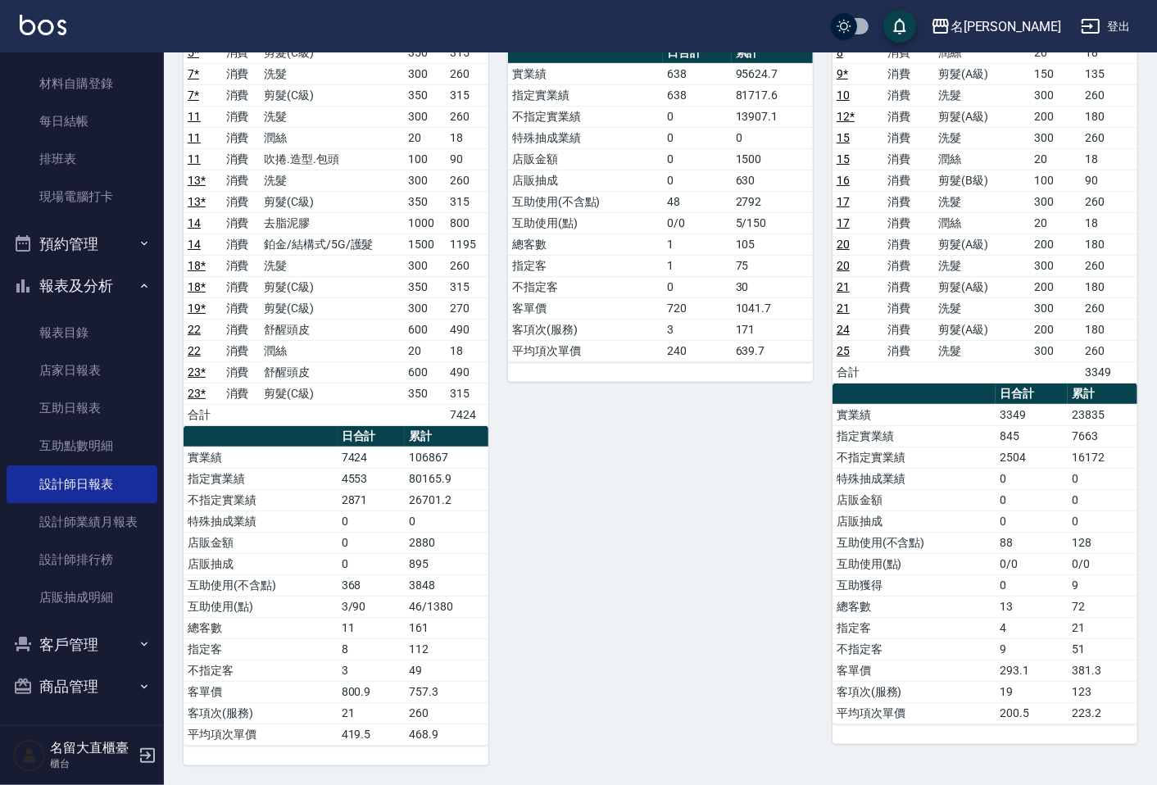
click at [656, 632] on div "9 Bear [PERSON_NAME][DATE] 日報表 單號 類別 項目 金額 業績 6 * 消費 洗髮 300 260 6 * 消費 潤絲 20 18…" at bounding box center [651, 319] width 325 height 893
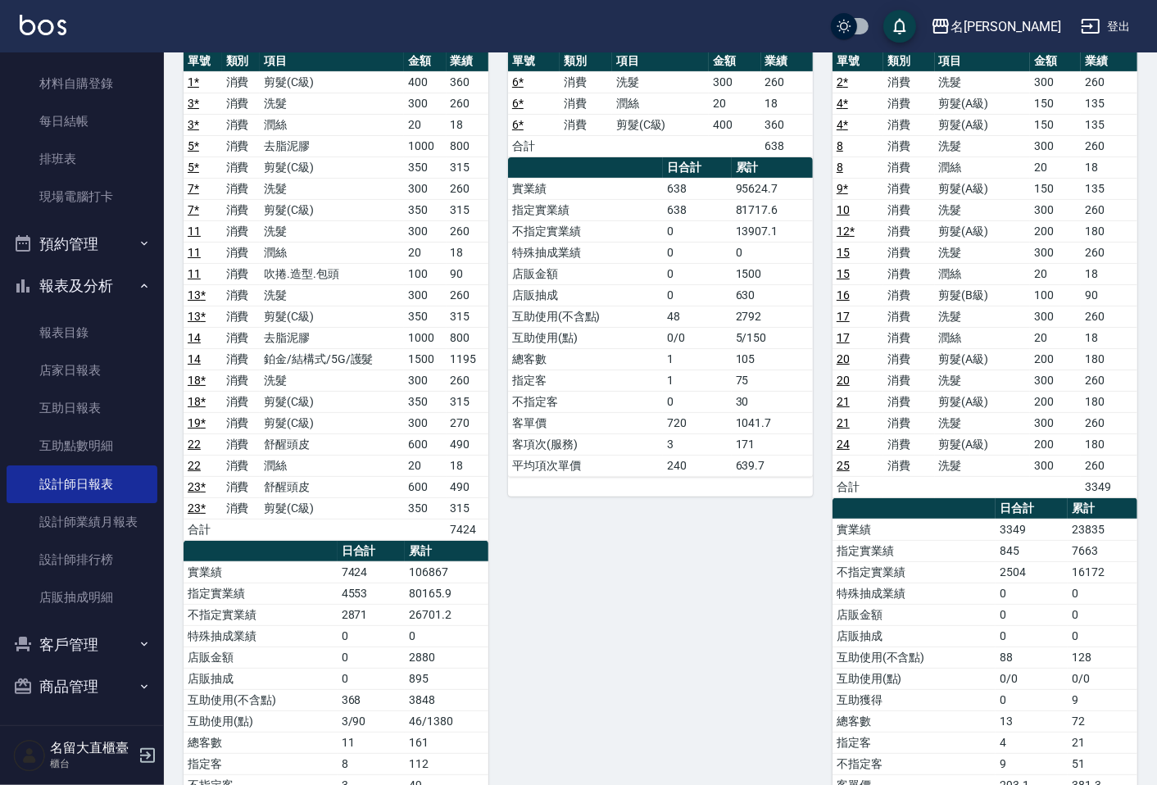
scroll to position [18, 0]
